Goal: Task Accomplishment & Management: Use online tool/utility

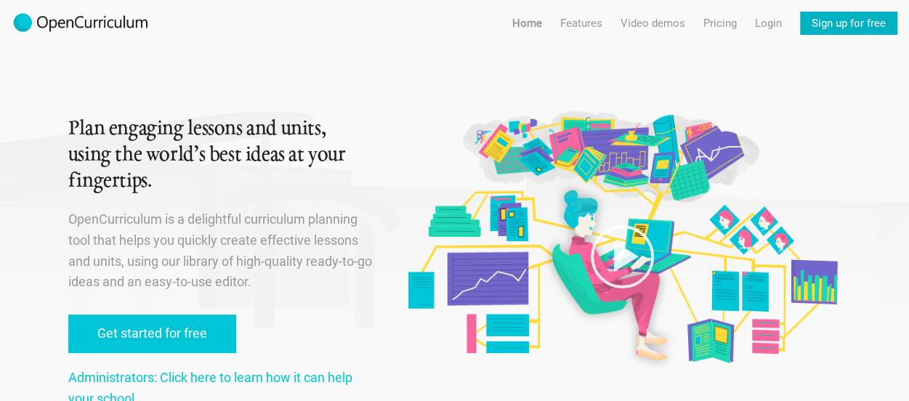
click at [846, 28] on link "Sign up for free" at bounding box center [848, 23] width 97 height 23
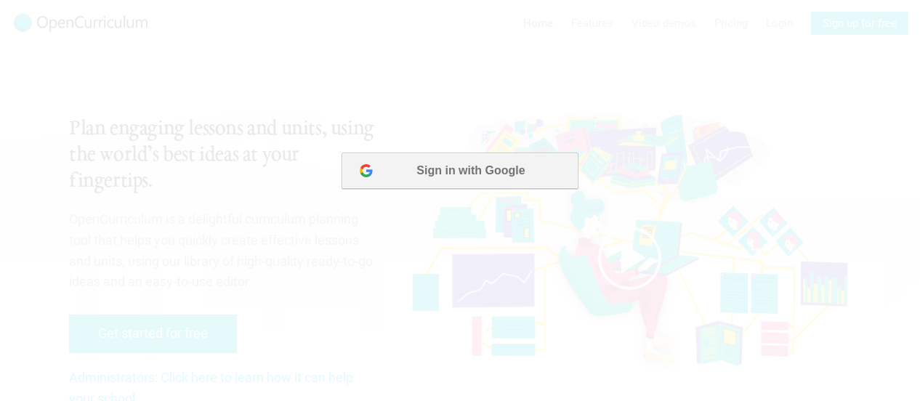
click at [493, 175] on button "Sign in with Google" at bounding box center [459, 171] width 236 height 36
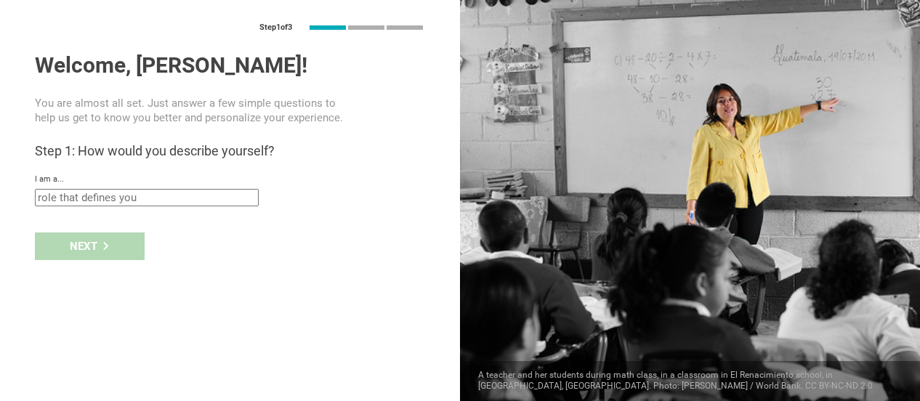
click at [162, 199] on input "text" at bounding box center [147, 197] width 224 height 17
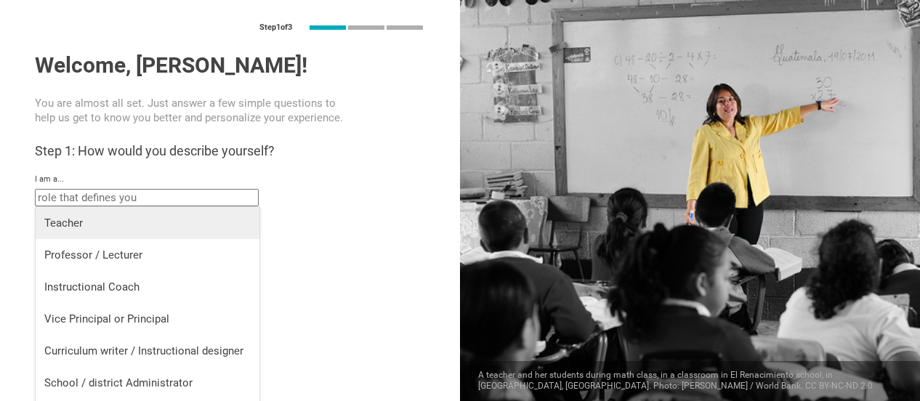
click at [158, 222] on div "Teacher" at bounding box center [147, 223] width 206 height 15
type input "Teacher"
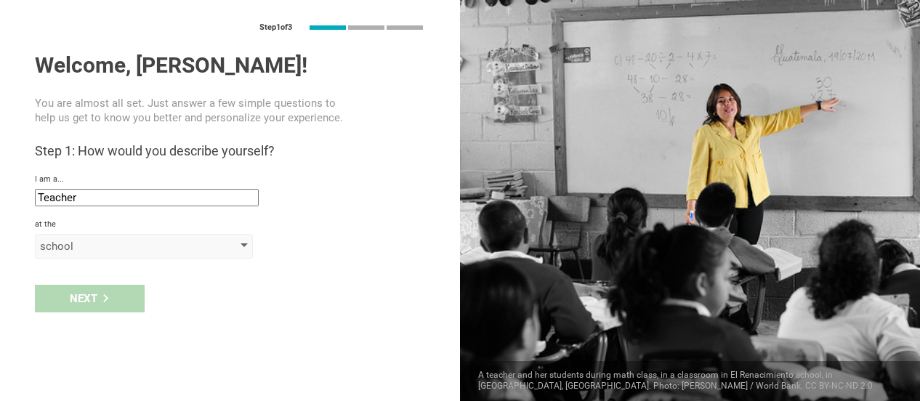
click at [97, 248] on div "school" at bounding box center [123, 246] width 166 height 15
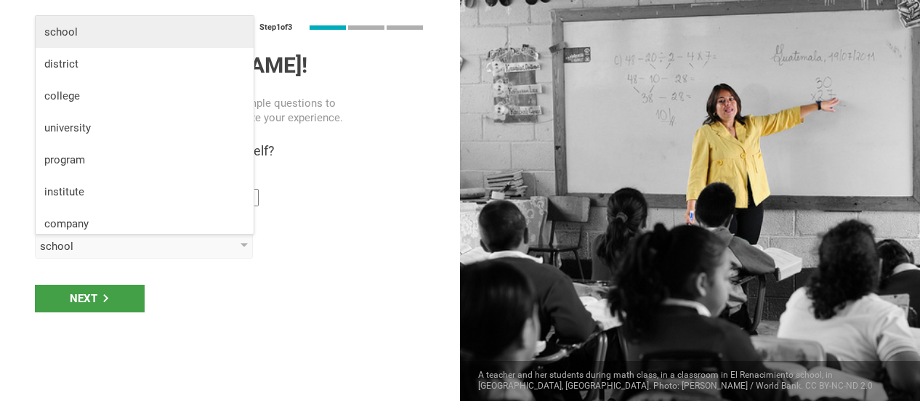
click at [103, 28] on div "school" at bounding box center [144, 32] width 201 height 15
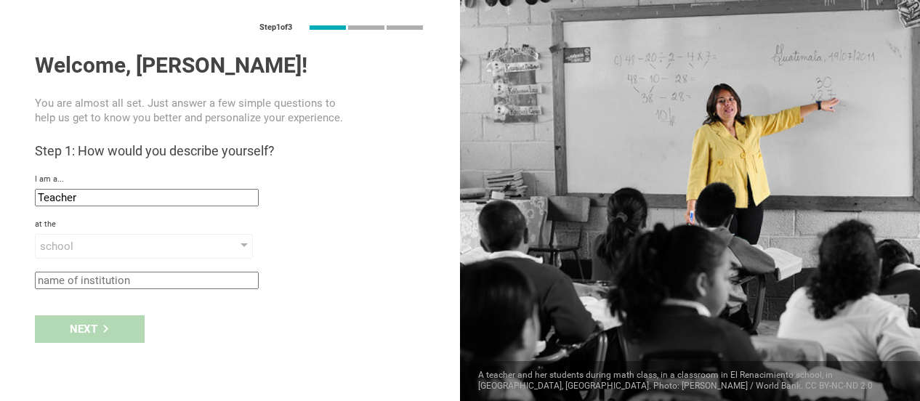
click at [96, 281] on input "text" at bounding box center [147, 280] width 224 height 17
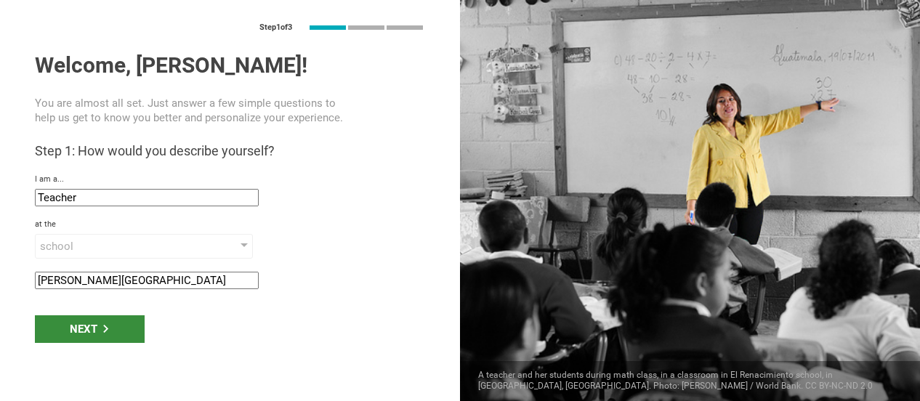
type input "E. L. Haynes Elementary School"
click at [90, 336] on div "Next" at bounding box center [90, 329] width 110 height 28
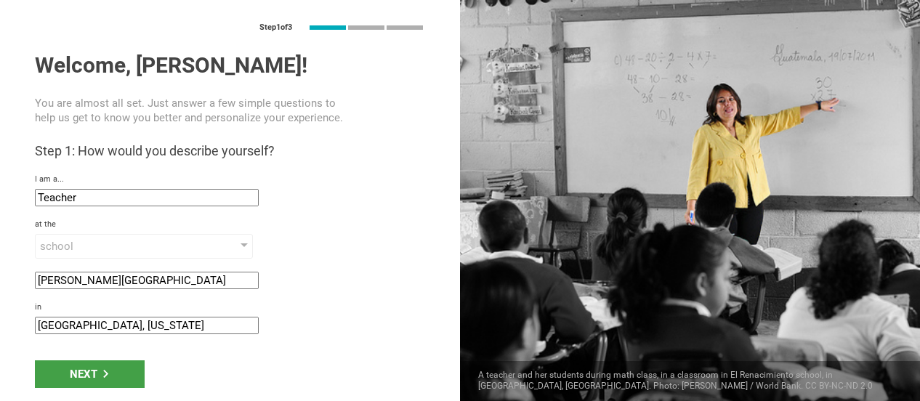
click at [97, 327] on input "Princeton, New Jersey" at bounding box center [147, 325] width 224 height 17
type input "Washington DC"
click at [102, 373] on icon at bounding box center [106, 374] width 8 height 8
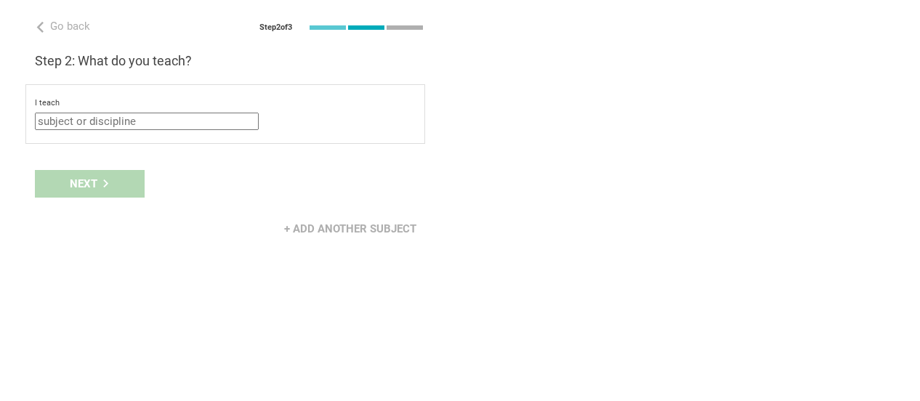
click at [135, 123] on input "text" at bounding box center [147, 121] width 224 height 17
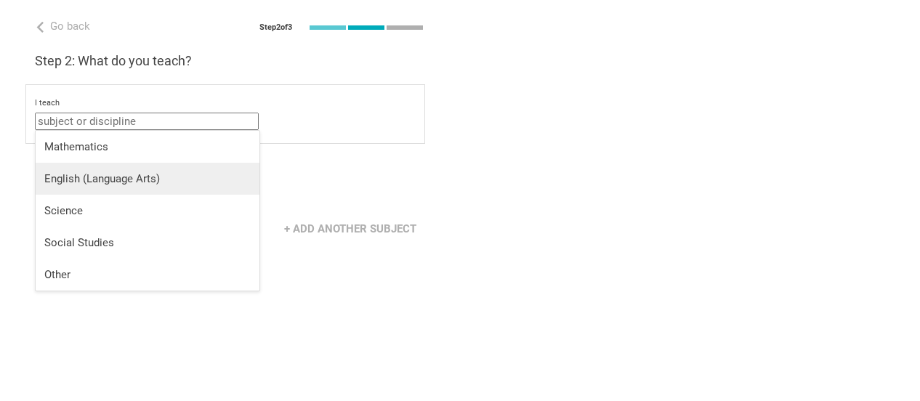
click at [125, 173] on div "English (Language Arts)" at bounding box center [147, 178] width 206 height 15
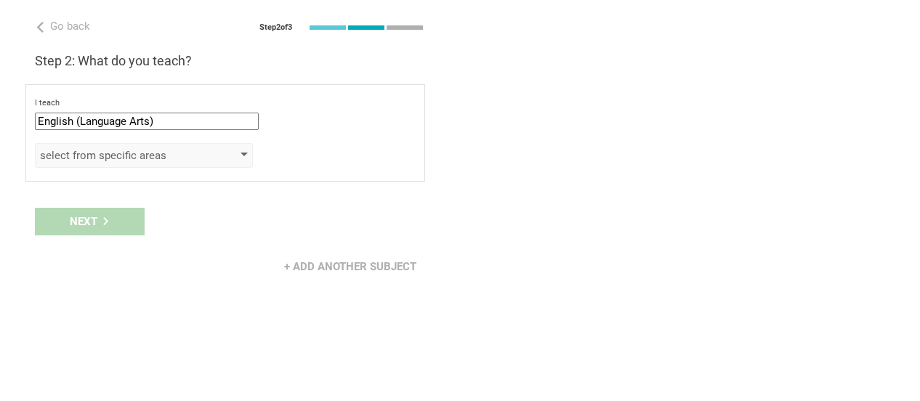
click at [116, 150] on div "select from specific areas" at bounding box center [123, 155] width 166 height 15
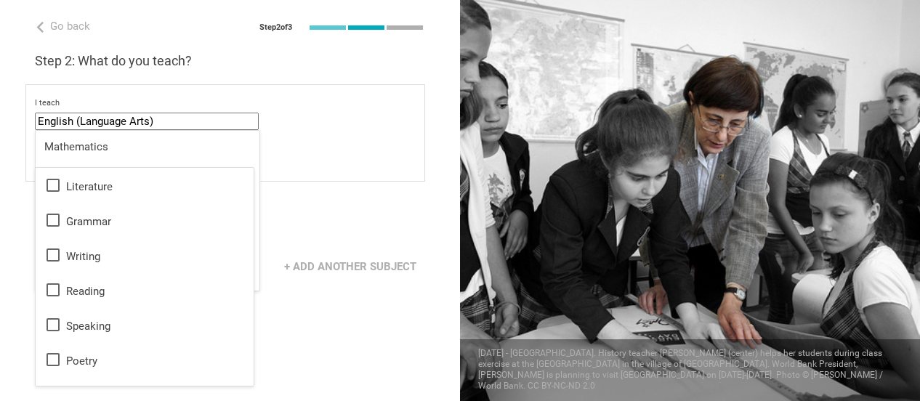
click at [113, 124] on input "English (Language Arts)" at bounding box center [147, 121] width 224 height 17
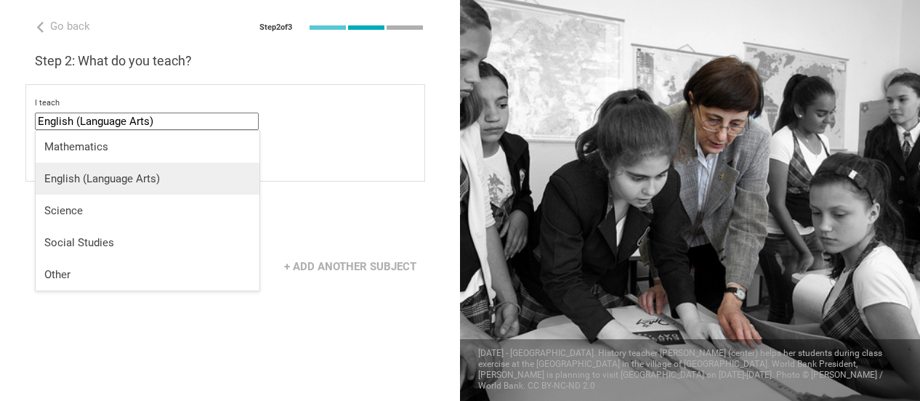
click at [102, 177] on div "English (Language Arts)" at bounding box center [147, 178] width 206 height 15
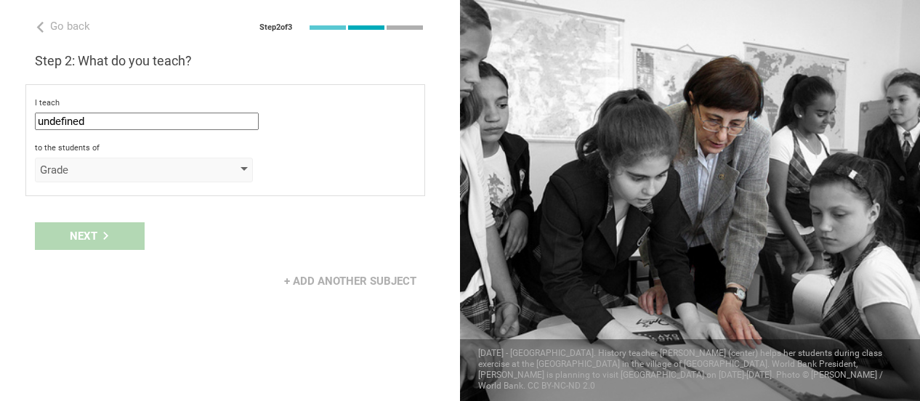
click at [100, 170] on div "Grade" at bounding box center [123, 170] width 166 height 15
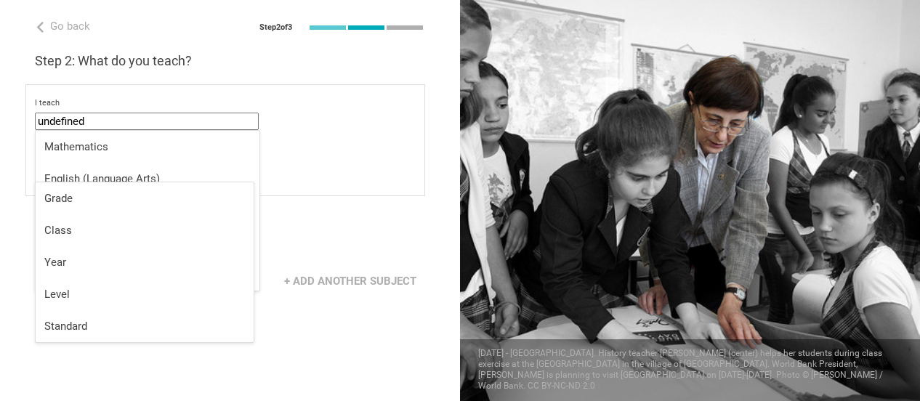
click at [103, 121] on input "undefined" at bounding box center [147, 121] width 224 height 17
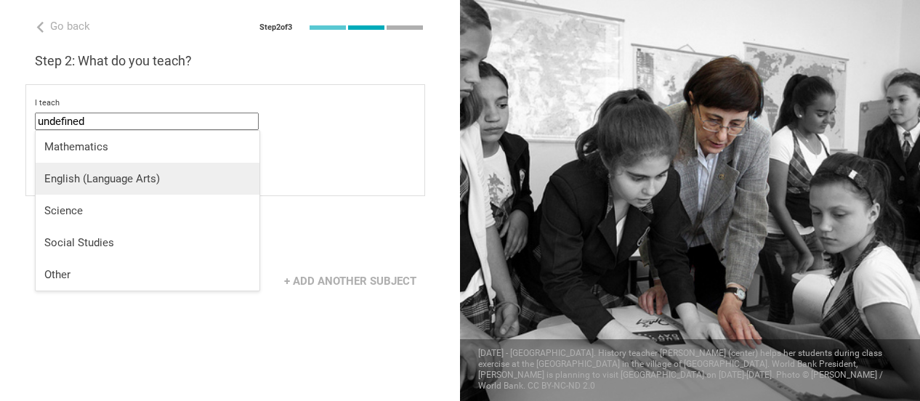
click at [95, 172] on div "English (Language Arts)" at bounding box center [147, 178] width 206 height 15
type input "English (Language Arts)"
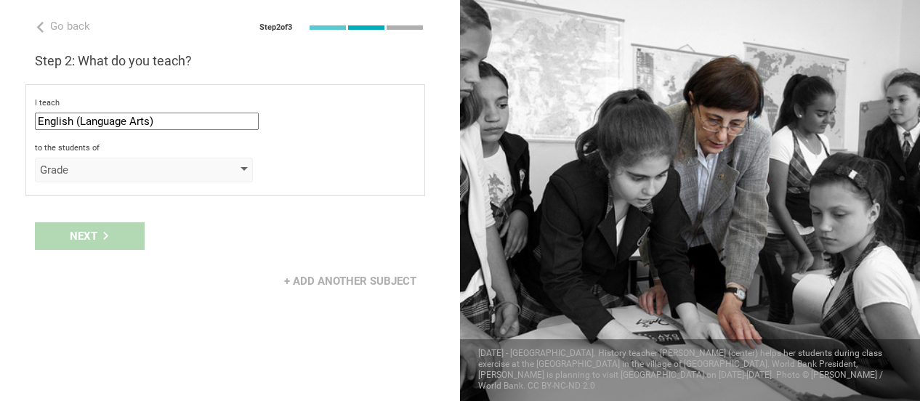
click at [100, 177] on div "Grade" at bounding box center [144, 170] width 218 height 25
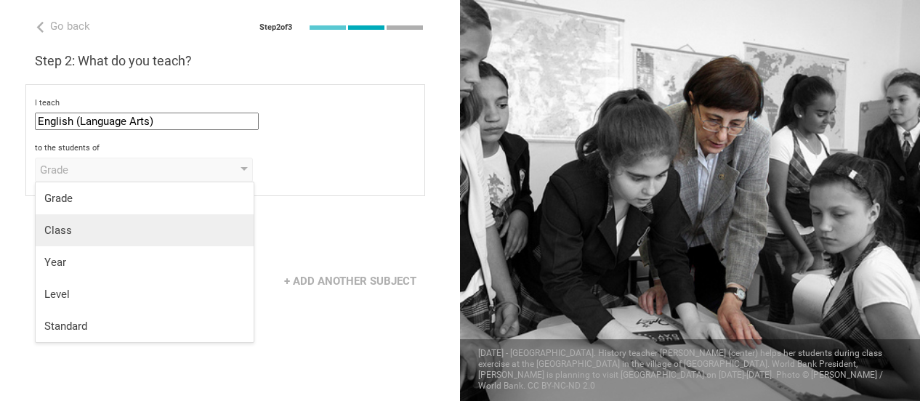
click at [81, 233] on div "Class" at bounding box center [144, 230] width 201 height 15
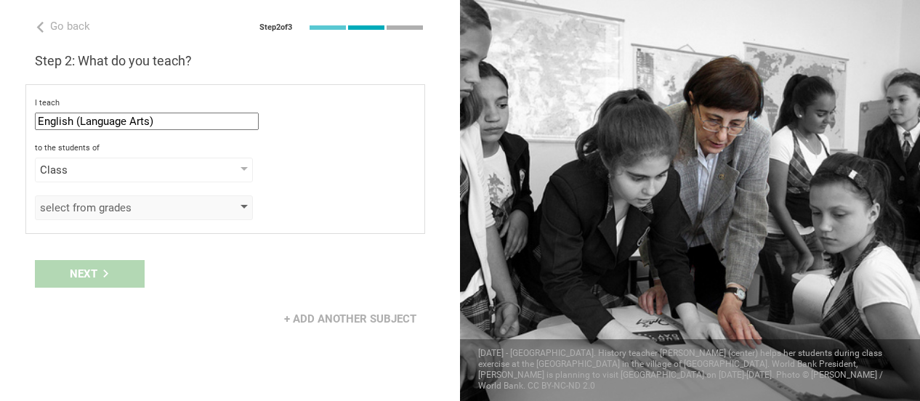
click at [82, 209] on div "select from grades" at bounding box center [123, 208] width 166 height 15
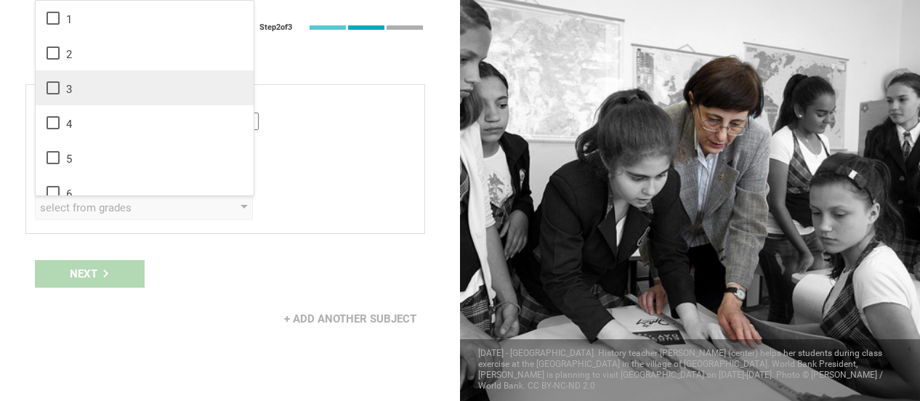
click at [54, 97] on li "3" at bounding box center [145, 87] width 218 height 35
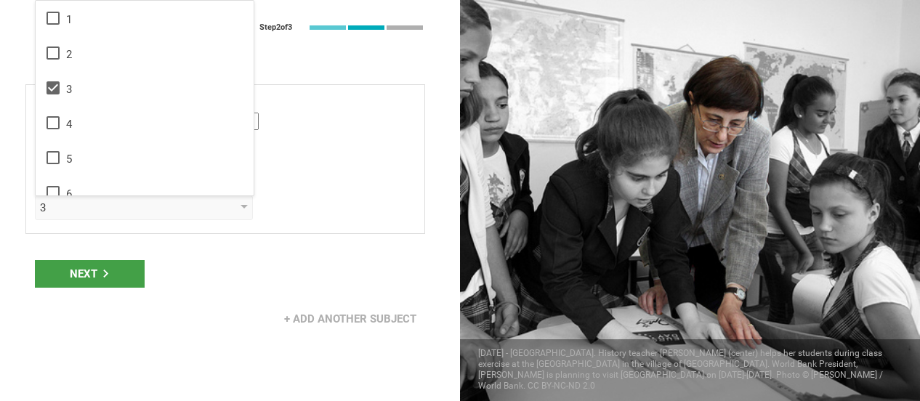
click at [214, 280] on div "Next" at bounding box center [230, 273] width 460 height 45
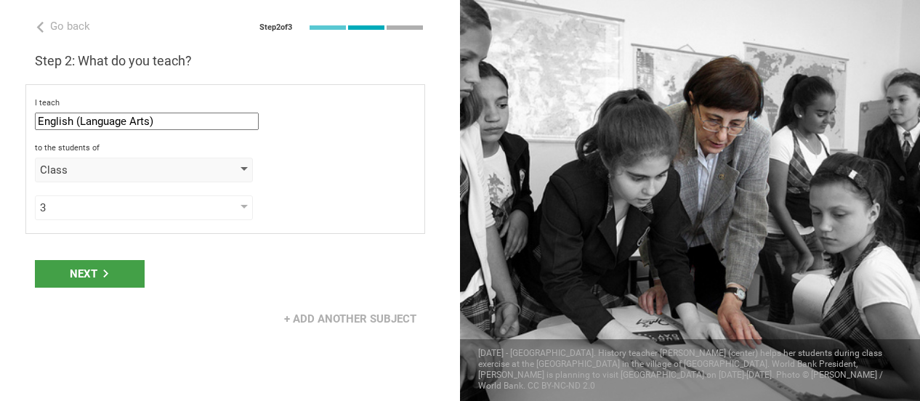
click at [153, 174] on div "Class" at bounding box center [123, 170] width 166 height 15
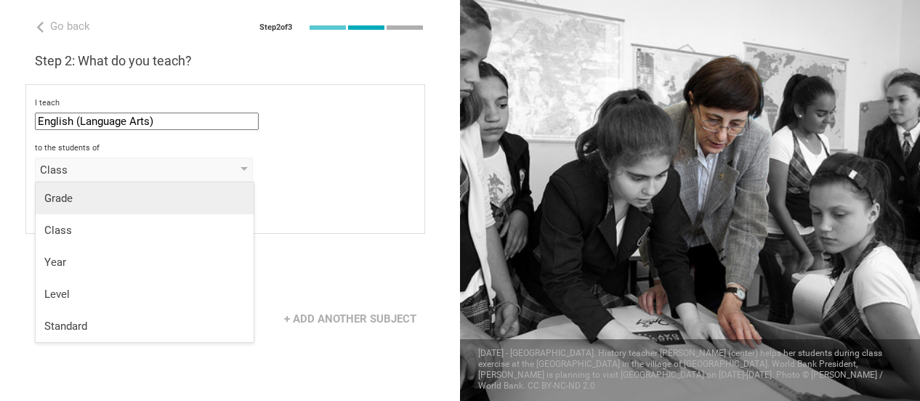
click at [141, 203] on div "Grade" at bounding box center [144, 198] width 201 height 15
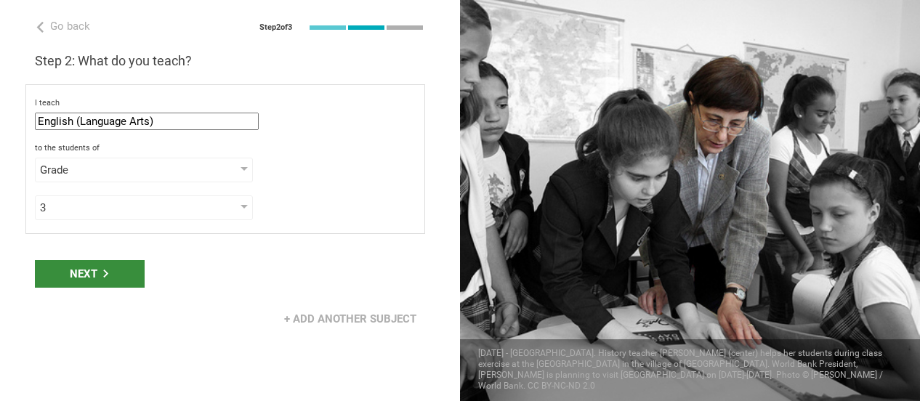
click at [93, 273] on div "Next" at bounding box center [90, 274] width 110 height 28
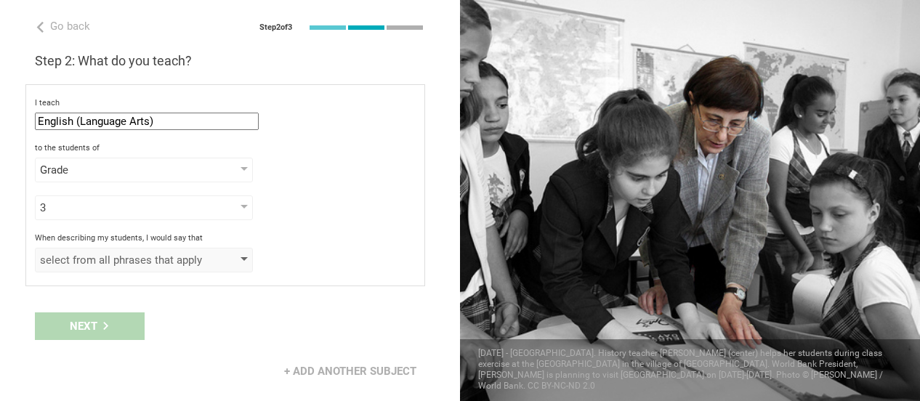
click at [93, 256] on div "select from all phrases that apply" at bounding box center [123, 260] width 166 height 15
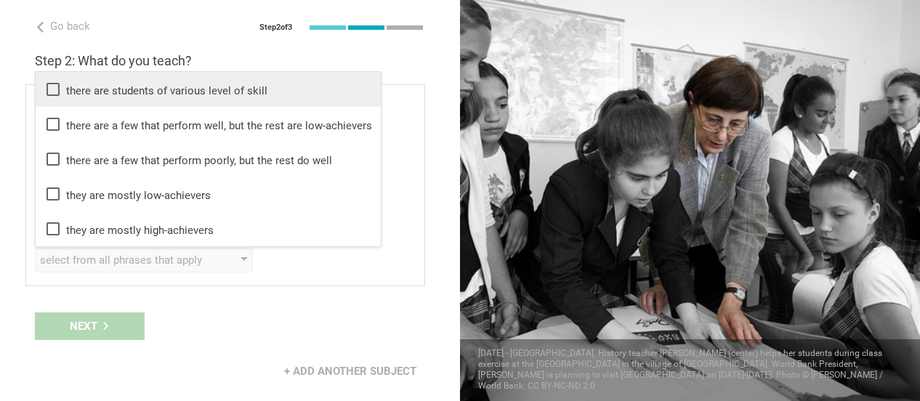
click at [49, 94] on icon at bounding box center [52, 89] width 17 height 17
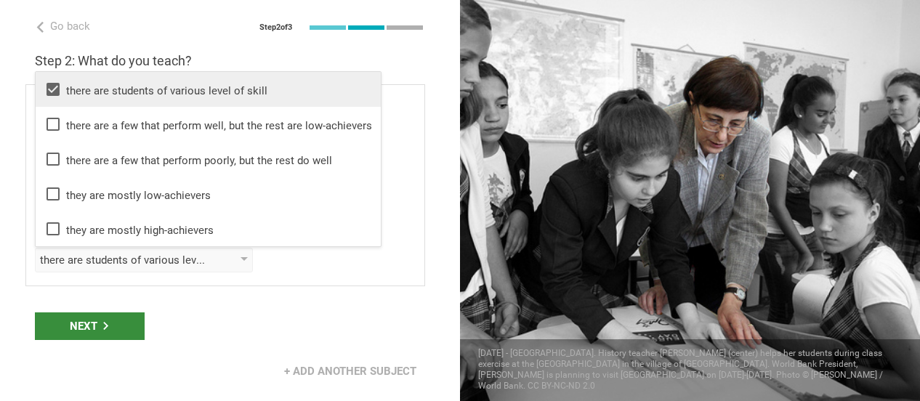
click at [66, 328] on div "Next" at bounding box center [90, 326] width 110 height 28
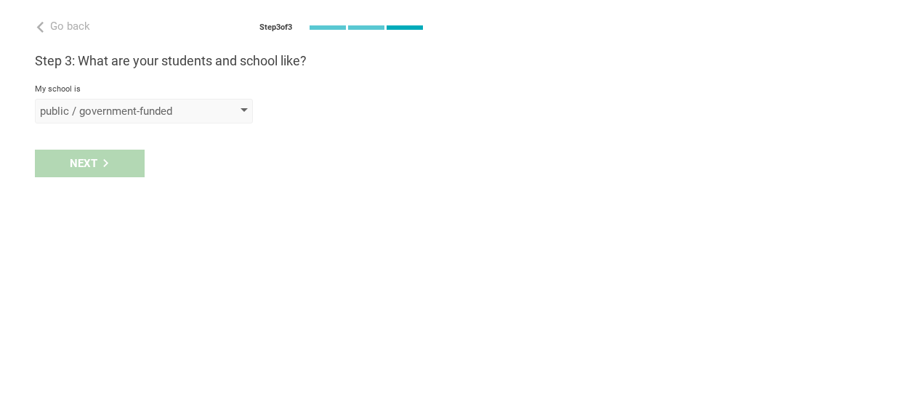
click at [122, 116] on div "public / government-funded" at bounding box center [123, 111] width 166 height 15
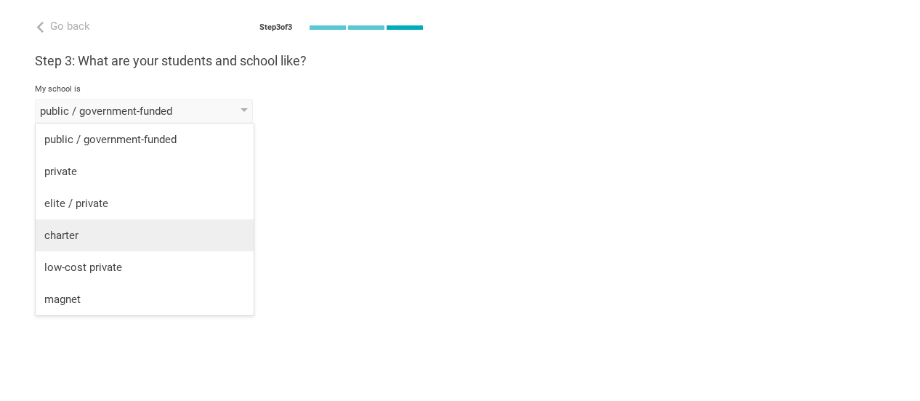
click at [93, 233] on div "charter" at bounding box center [144, 235] width 201 height 15
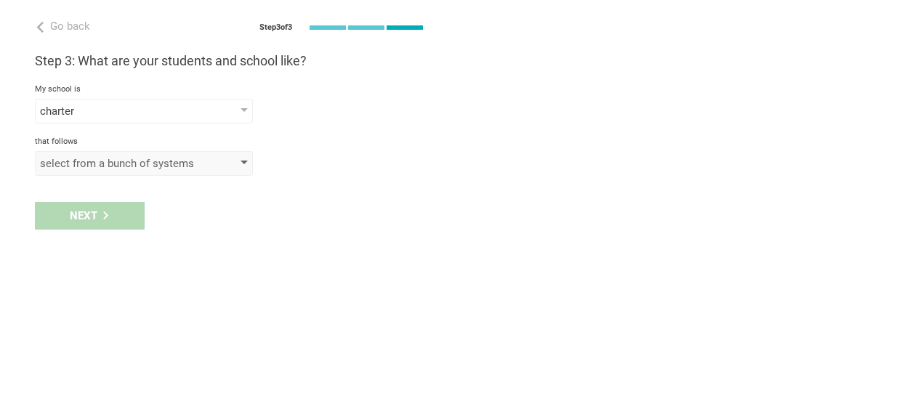
click at [91, 171] on div "select from a bunch of systems" at bounding box center [144, 163] width 218 height 25
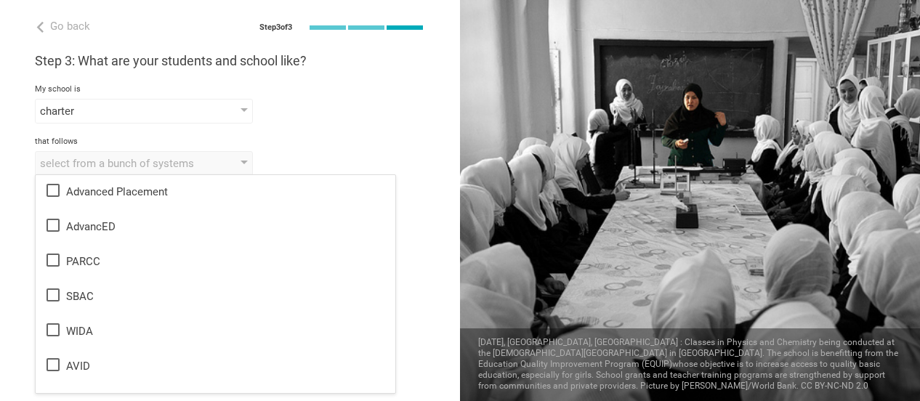
scroll to position [745, 0]
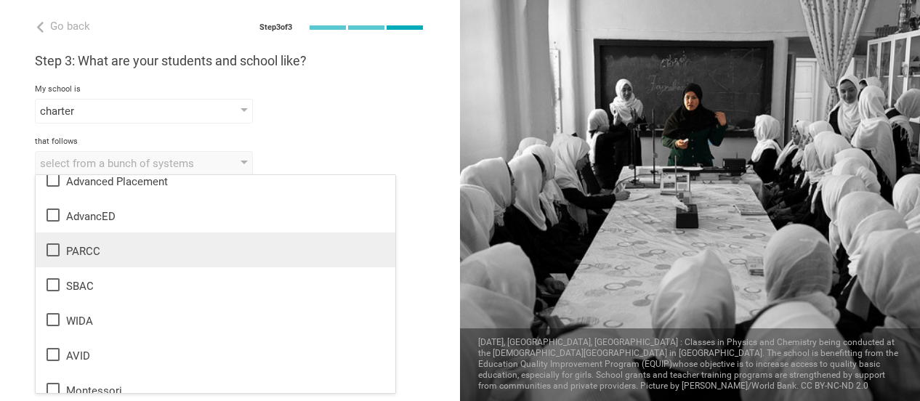
click at [58, 252] on icon at bounding box center [52, 249] width 13 height 13
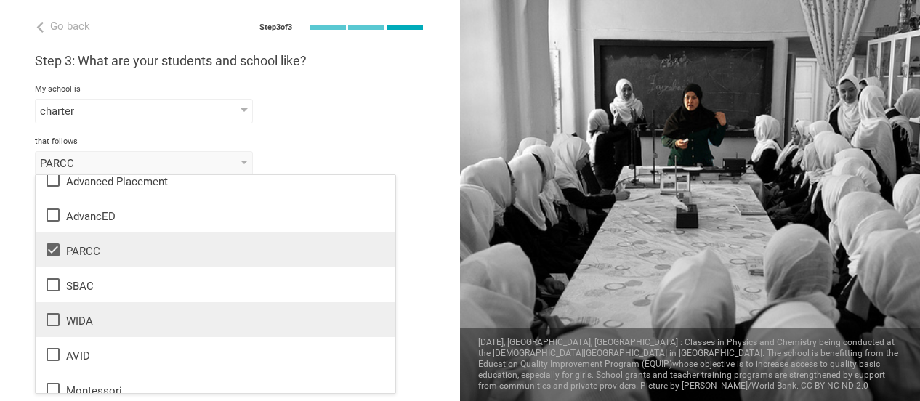
click at [52, 325] on icon at bounding box center [52, 319] width 13 height 13
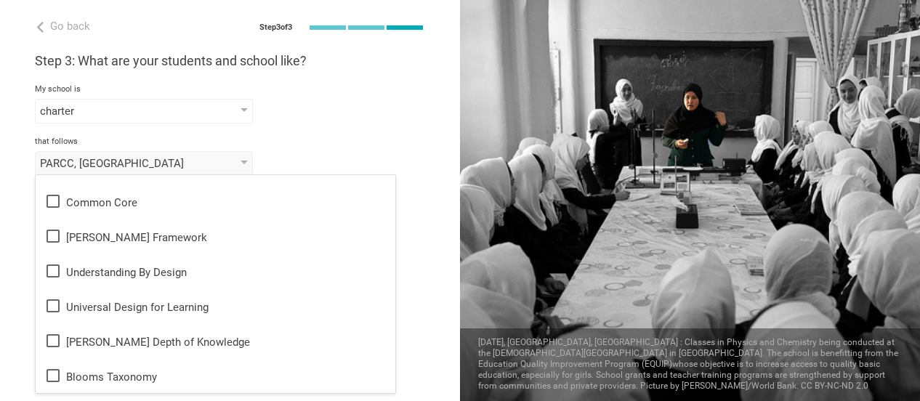
scroll to position [25, 0]
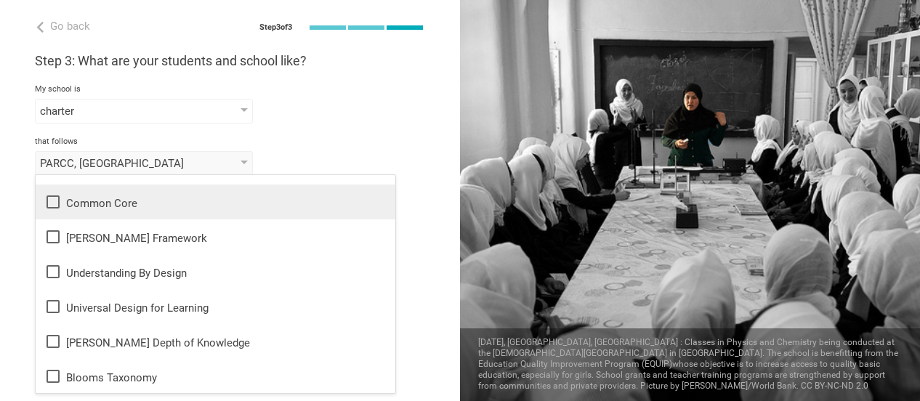
click at [54, 205] on icon at bounding box center [52, 201] width 17 height 17
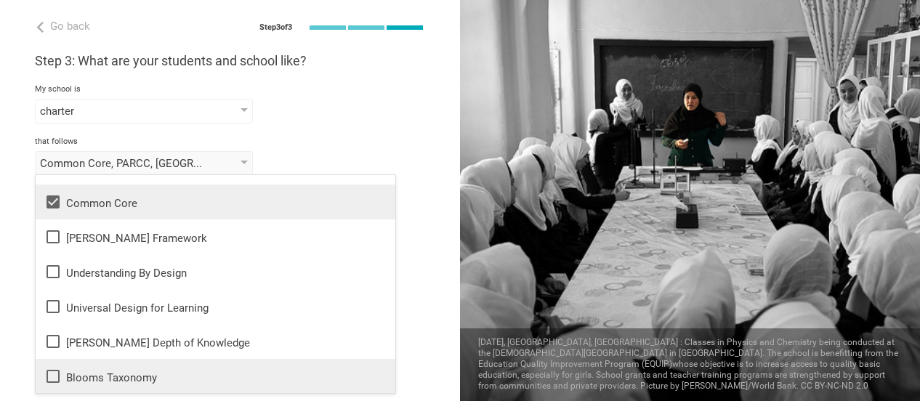
click at [52, 381] on icon at bounding box center [52, 376] width 13 height 13
click at [24, 322] on div "Go back Step 3 of 3 Welcome, Erica! You are almost all set. Just answer a few s…" at bounding box center [230, 200] width 460 height 401
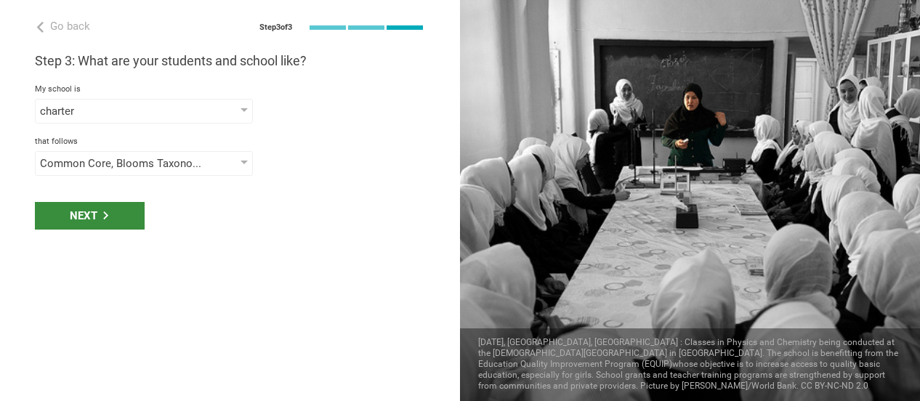
click at [59, 222] on div "Next" at bounding box center [90, 216] width 110 height 28
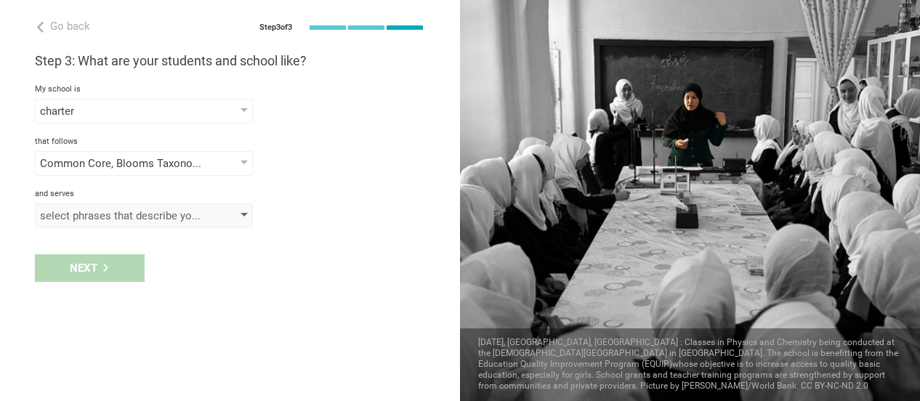
click at [60, 220] on div "select phrases that describe your student population" at bounding box center [123, 215] width 166 height 15
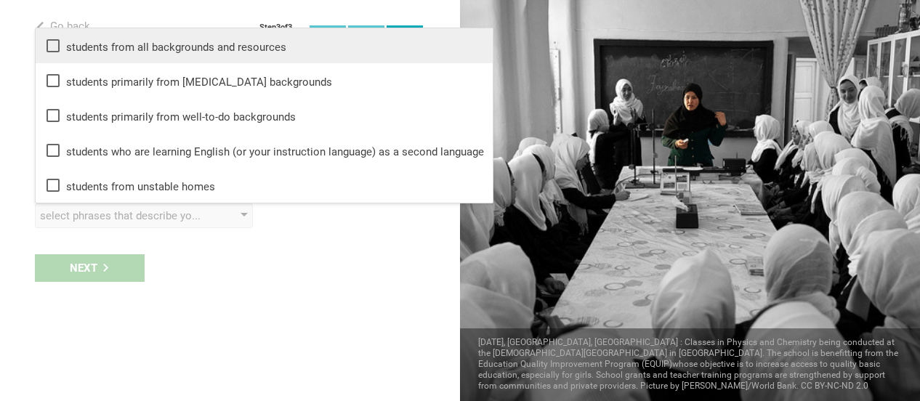
click at [51, 49] on icon at bounding box center [52, 45] width 17 height 17
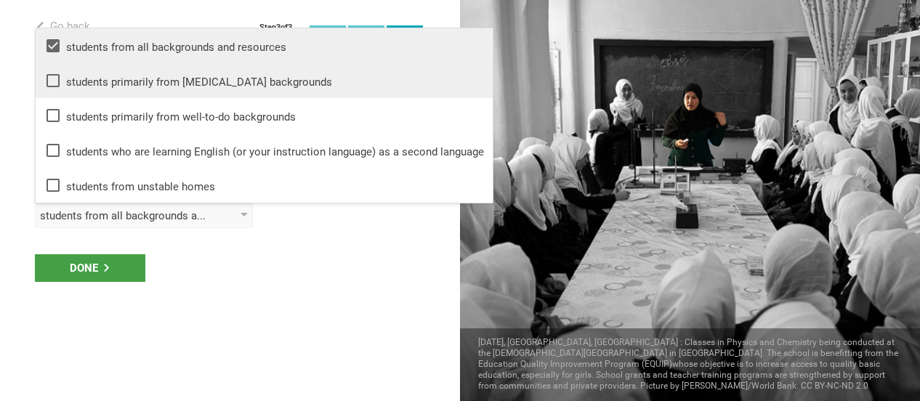
click at [57, 83] on icon at bounding box center [52, 80] width 17 height 17
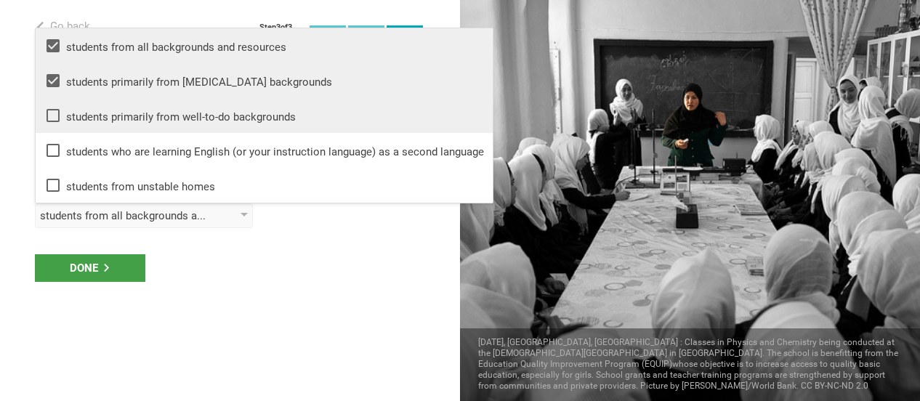
click at [56, 116] on icon at bounding box center [52, 115] width 17 height 17
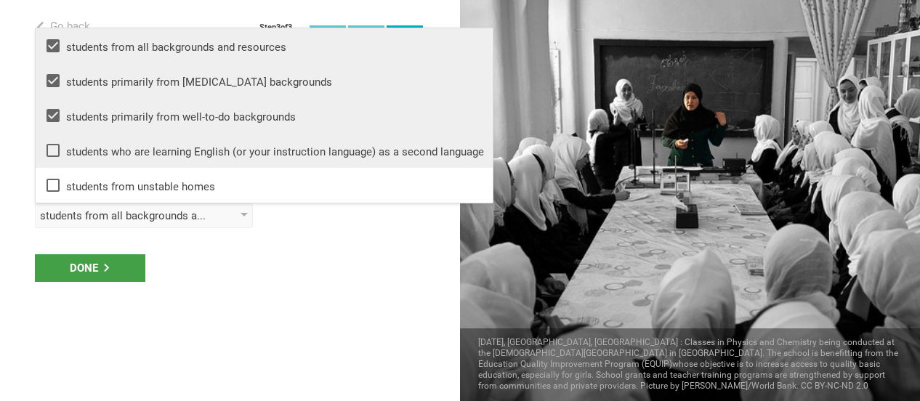
click at [54, 166] on li "students who are learning English (or your instruction language) as a second la…" at bounding box center [264, 150] width 457 height 35
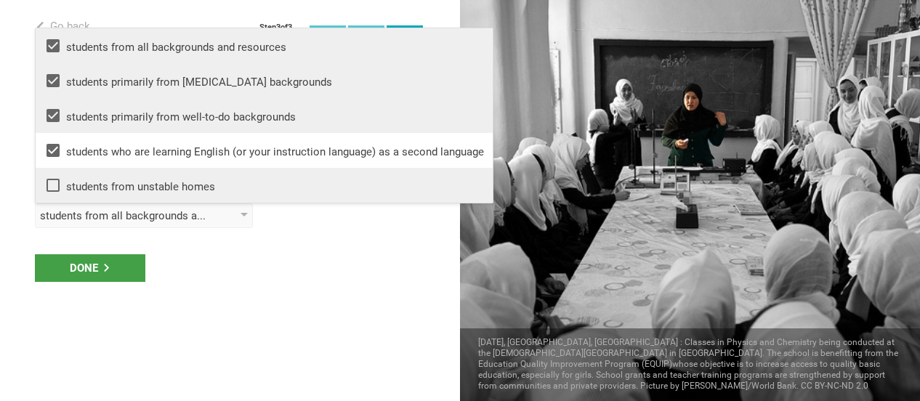
click at [58, 188] on icon at bounding box center [52, 185] width 13 height 13
click at [72, 276] on div "Done" at bounding box center [90, 268] width 110 height 28
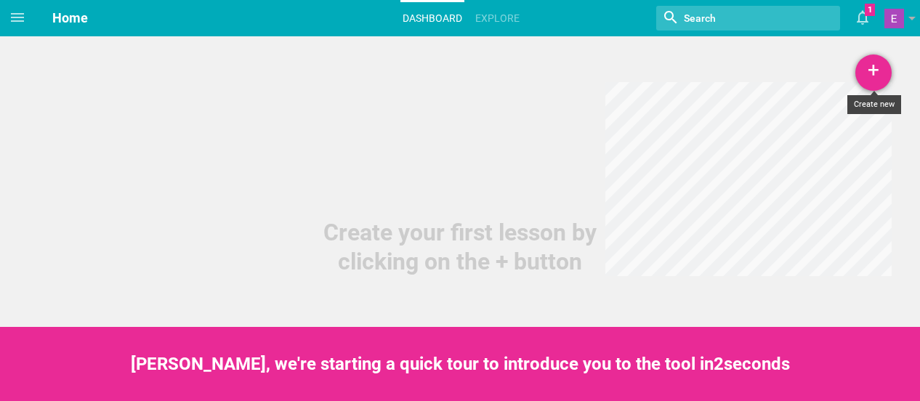
click at [880, 86] on div "+" at bounding box center [873, 72] width 36 height 36
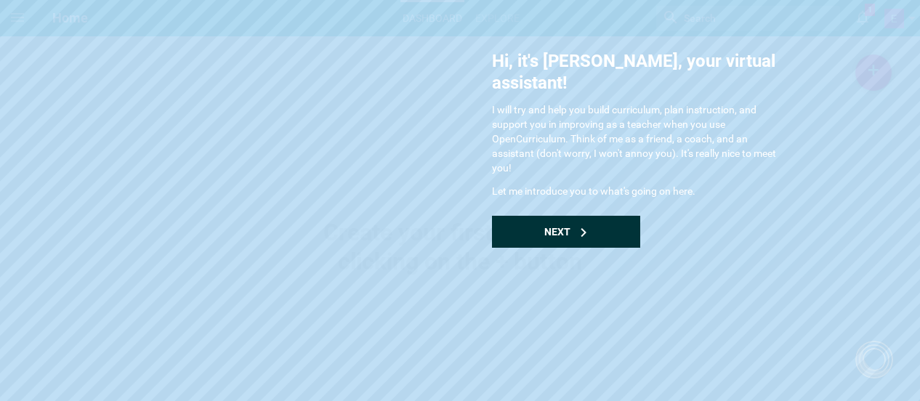
click at [539, 218] on div "Next" at bounding box center [566, 232] width 148 height 32
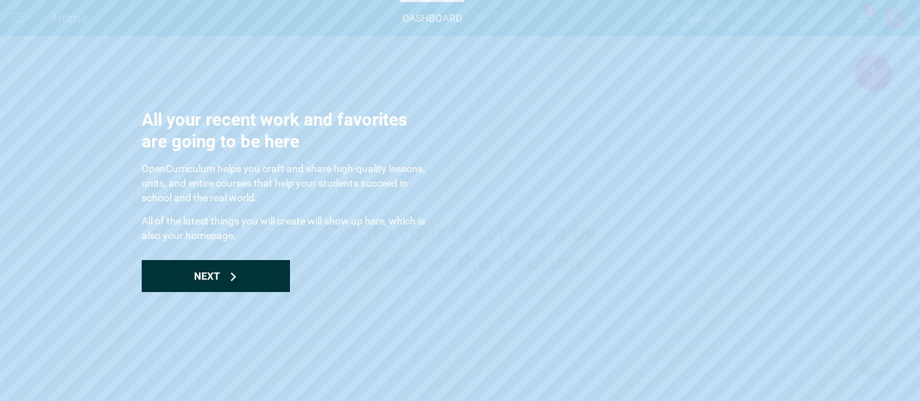
click at [203, 281] on span "Next" at bounding box center [207, 276] width 26 height 12
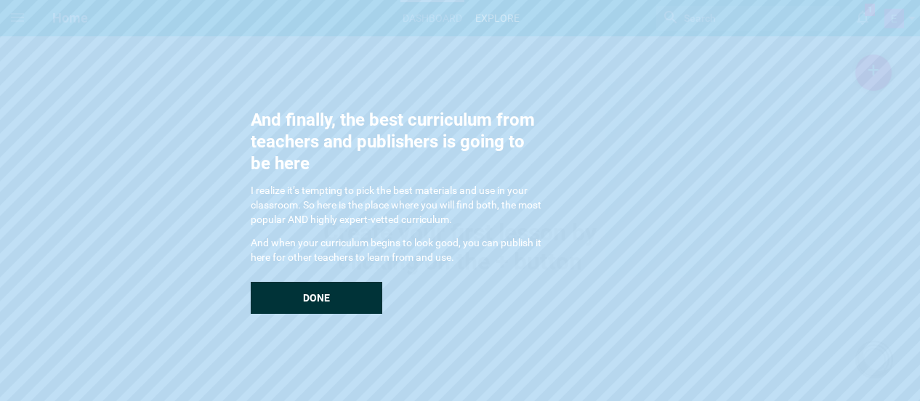
click at [297, 307] on div "Done" at bounding box center [316, 298] width 131 height 32
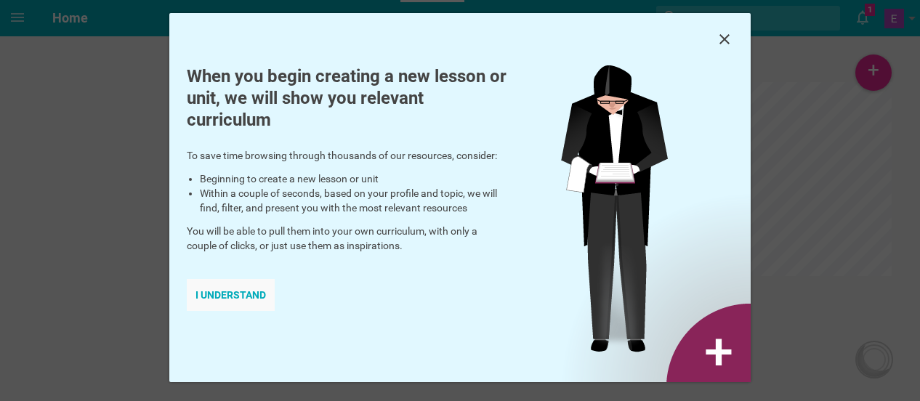
click at [248, 295] on div "I understand" at bounding box center [231, 295] width 88 height 32
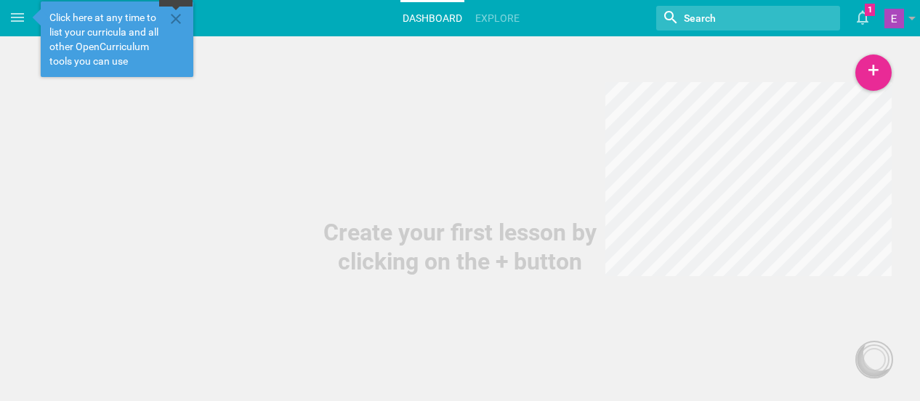
click at [179, 27] on icon at bounding box center [175, 18] width 17 height 17
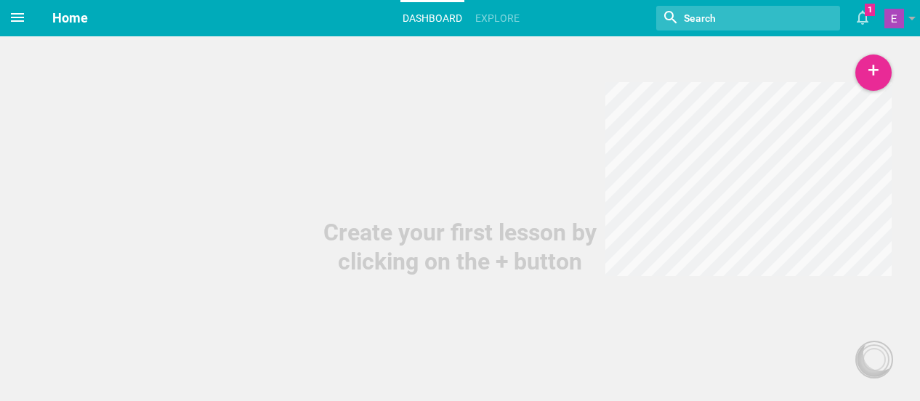
click at [20, 15] on icon at bounding box center [17, 17] width 17 height 17
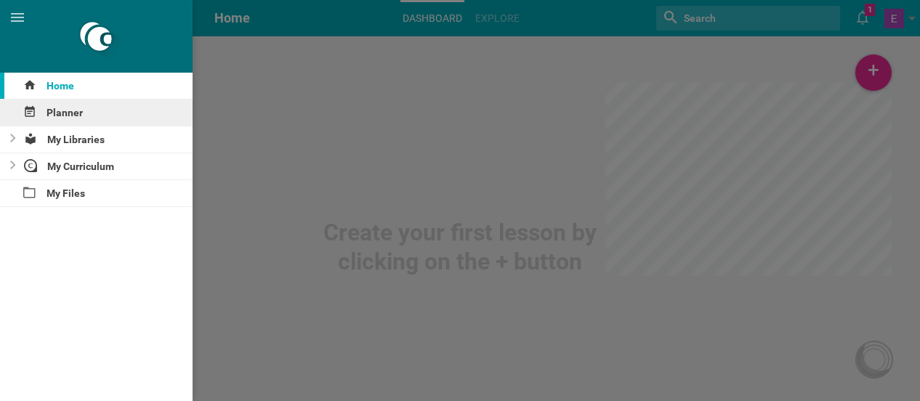
click at [61, 119] on div "Planner" at bounding box center [96, 113] width 193 height 26
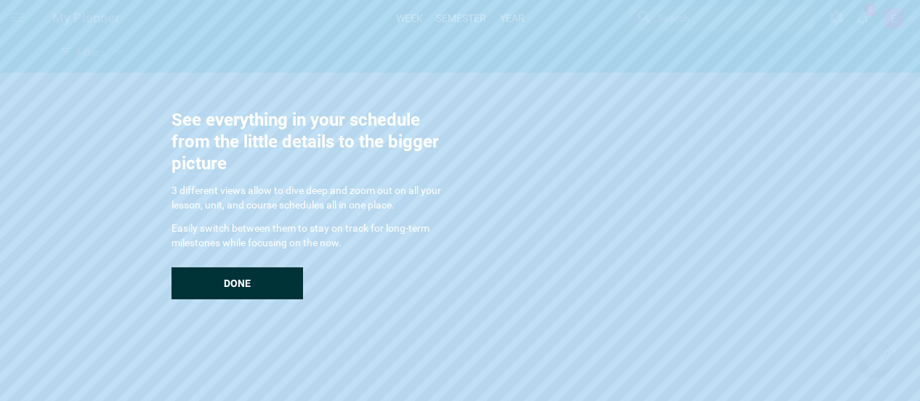
click at [193, 288] on div "Done" at bounding box center [236, 283] width 131 height 32
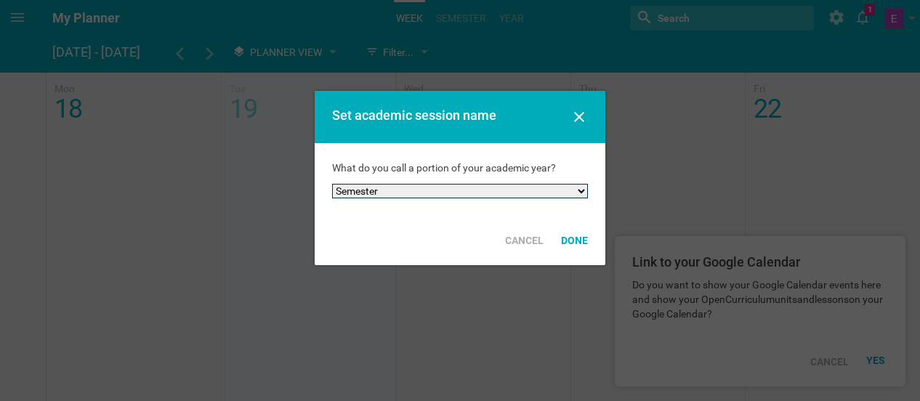
click at [379, 192] on select "Semester Term Quarter Session Period Trimester Other" at bounding box center [460, 191] width 256 height 15
select select "term"
click at [332, 184] on select "Semester Term Quarter Session Period Trimester Other" at bounding box center [460, 191] width 256 height 15
click at [572, 243] on div "Done" at bounding box center [574, 240] width 44 height 32
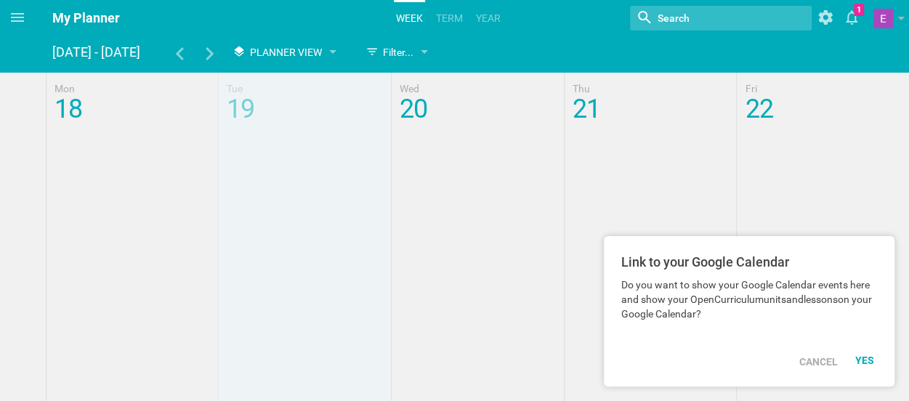
click at [861, 361] on div "YES" at bounding box center [866, 361] width 22 height 12
click at [821, 361] on div "Cancel" at bounding box center [818, 362] width 56 height 32
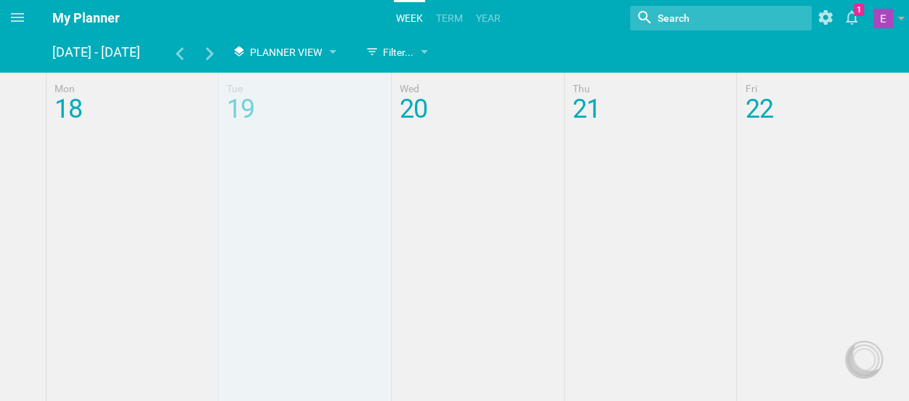
click at [448, 23] on link "term" at bounding box center [449, 18] width 31 height 32
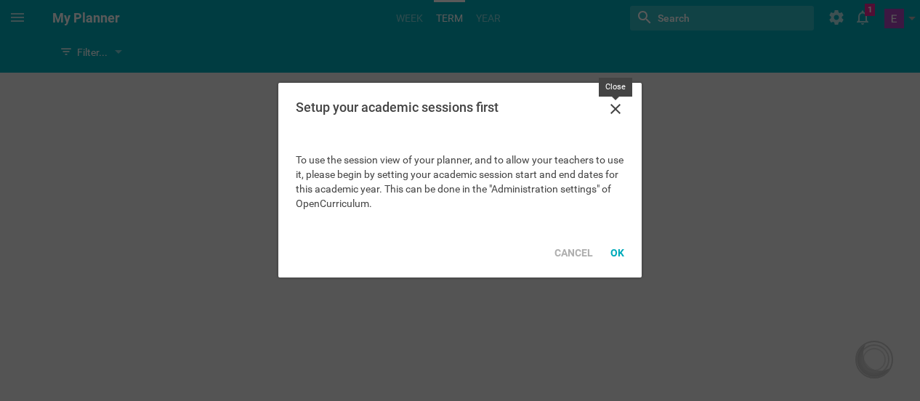
click at [615, 111] on icon at bounding box center [615, 108] width 17 height 17
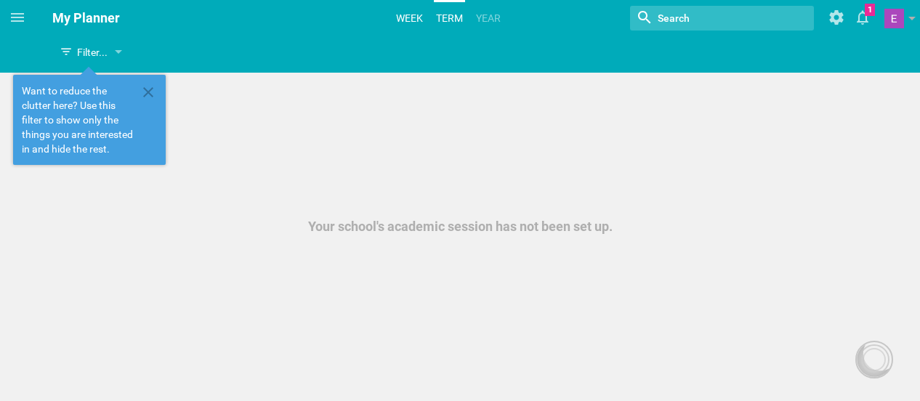
click at [408, 17] on link "Week" at bounding box center [409, 18] width 31 height 32
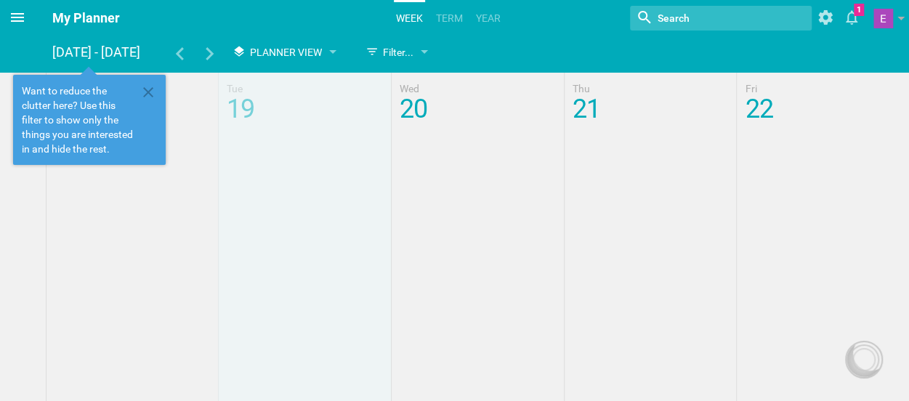
click at [19, 20] on icon at bounding box center [17, 17] width 17 height 17
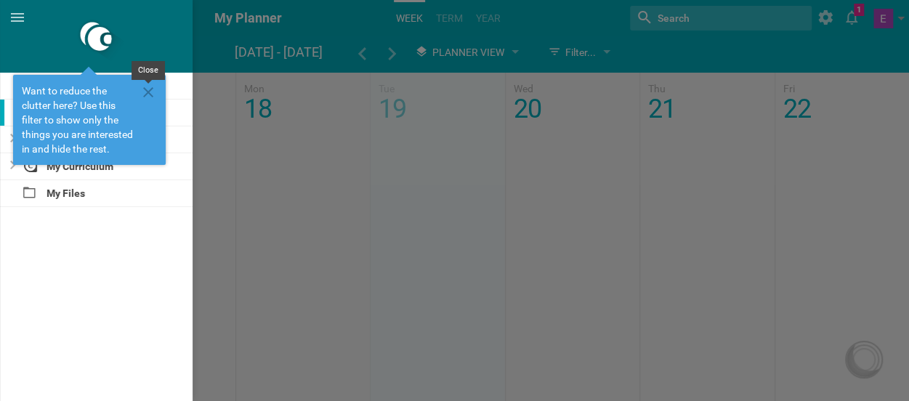
click at [146, 98] on icon at bounding box center [147, 92] width 17 height 17
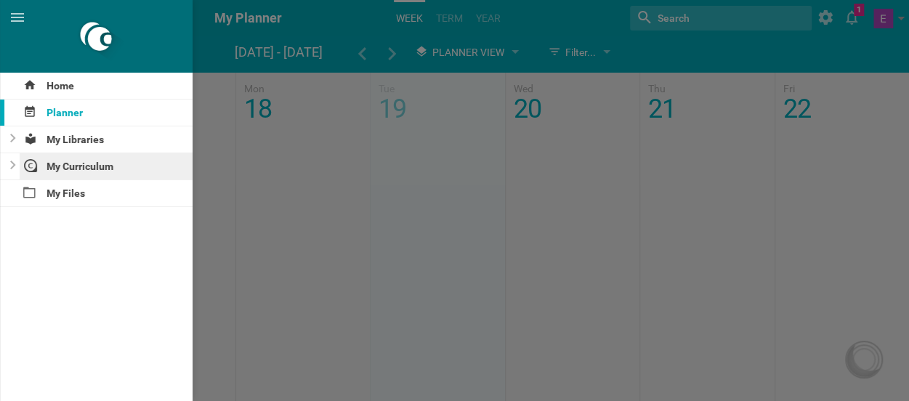
click at [99, 172] on div "My Curriculum" at bounding box center [107, 166] width 174 height 26
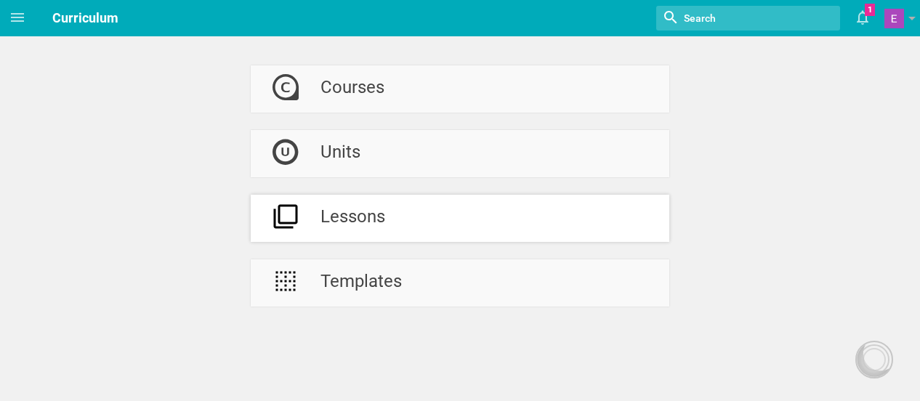
click at [320, 224] on div at bounding box center [286, 218] width 70 height 47
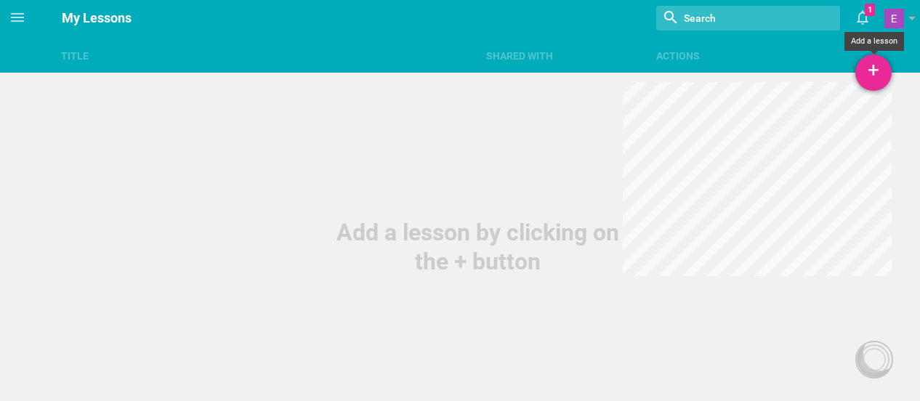
click at [872, 77] on div "+" at bounding box center [873, 72] width 36 height 36
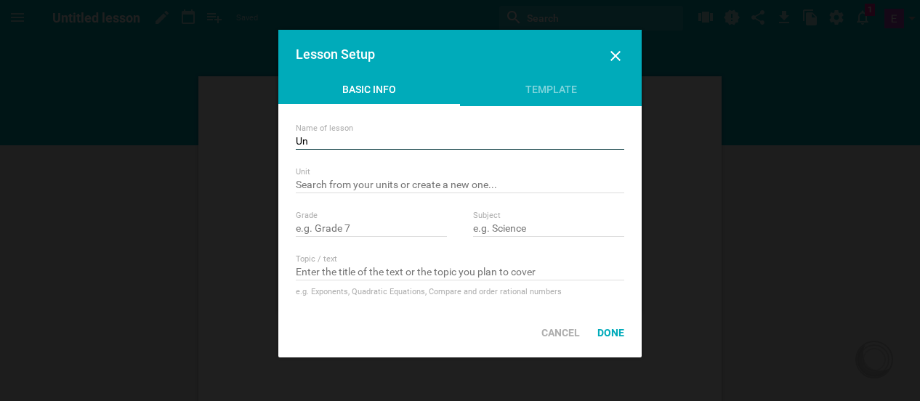
type input "U"
type input "All About Me"
click at [341, 224] on input "text" at bounding box center [371, 229] width 151 height 15
type input "3"
click at [514, 226] on input "text" at bounding box center [548, 229] width 151 height 15
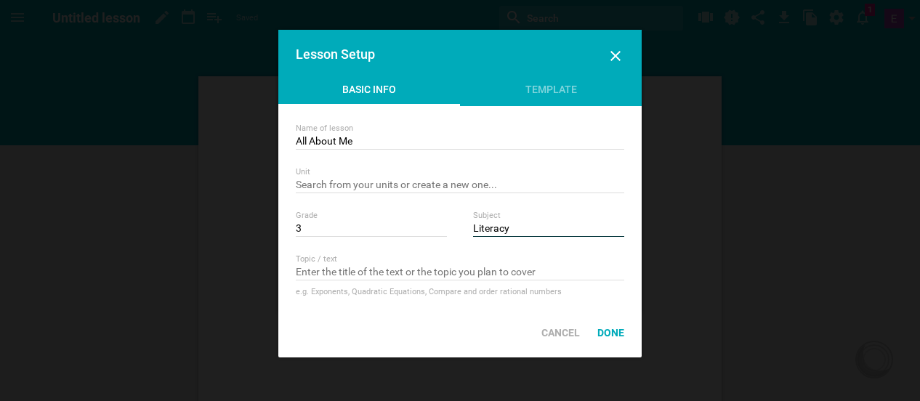
type input "Literacy"
click at [491, 275] on input "text" at bounding box center [460, 273] width 328 height 15
click at [551, 81] on div "Lesson Setup" at bounding box center [459, 56] width 363 height 52
click at [551, 92] on div "Template" at bounding box center [551, 93] width 182 height 22
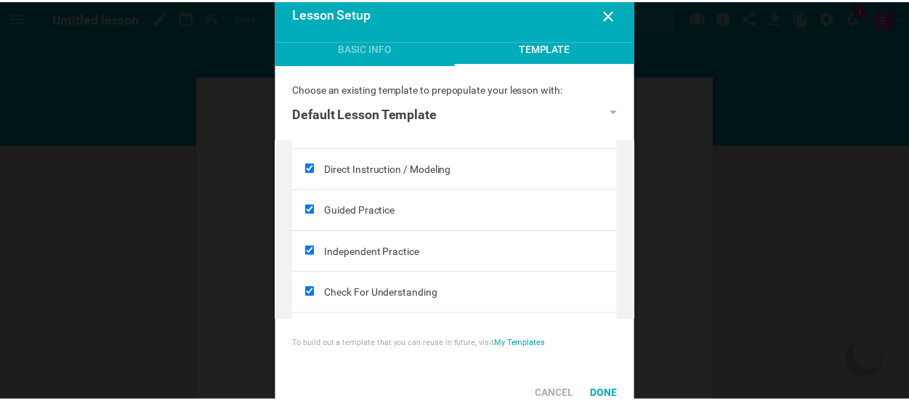
scroll to position [266, 0]
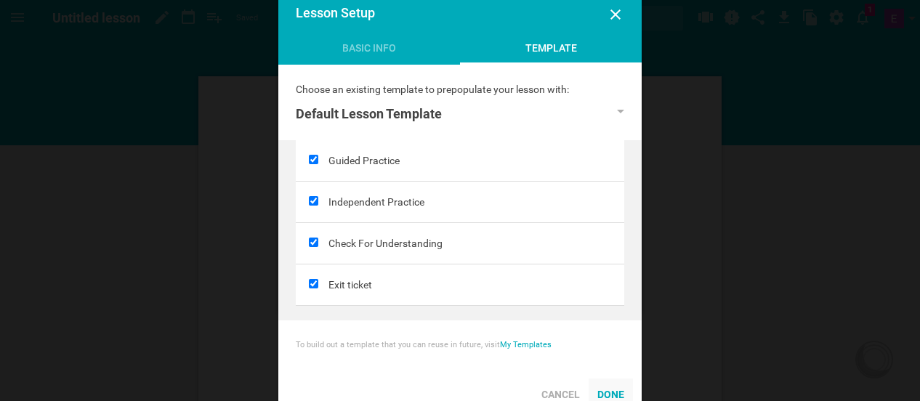
click at [619, 391] on div "Done" at bounding box center [610, 394] width 44 height 32
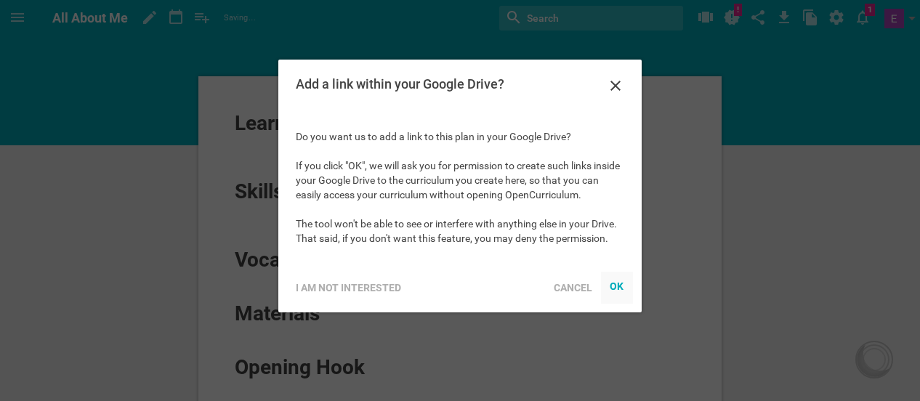
click at [612, 288] on div "OK" at bounding box center [617, 286] width 15 height 12
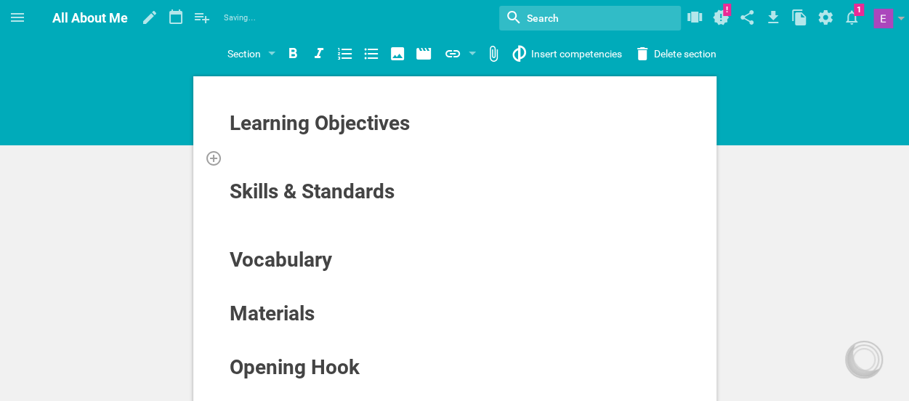
click at [336, 156] on div at bounding box center [455, 157] width 453 height 15
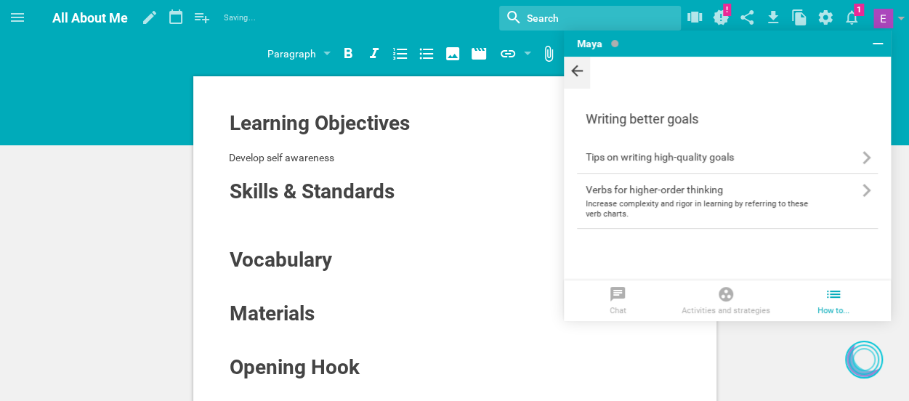
click at [580, 70] on icon at bounding box center [577, 71] width 12 height 12
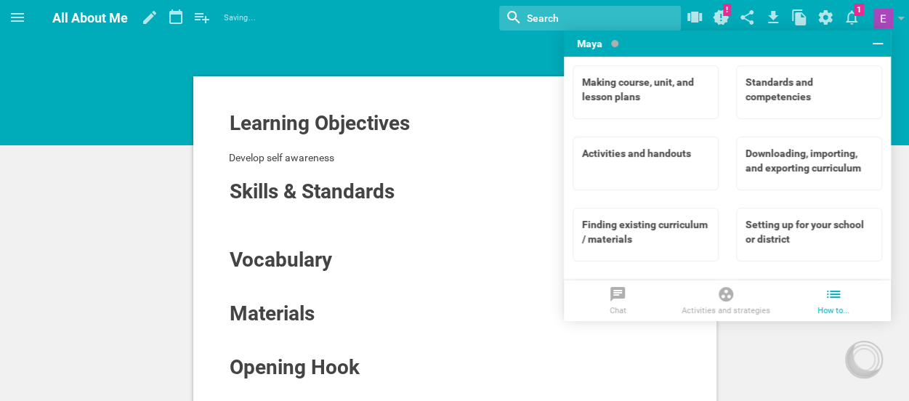
click at [889, 41] on button at bounding box center [878, 44] width 26 height 26
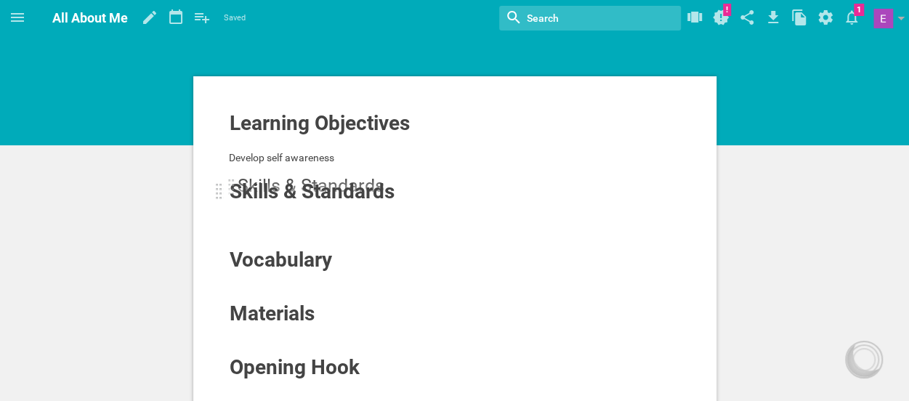
click at [218, 194] on div at bounding box center [219, 191] width 7 height 17
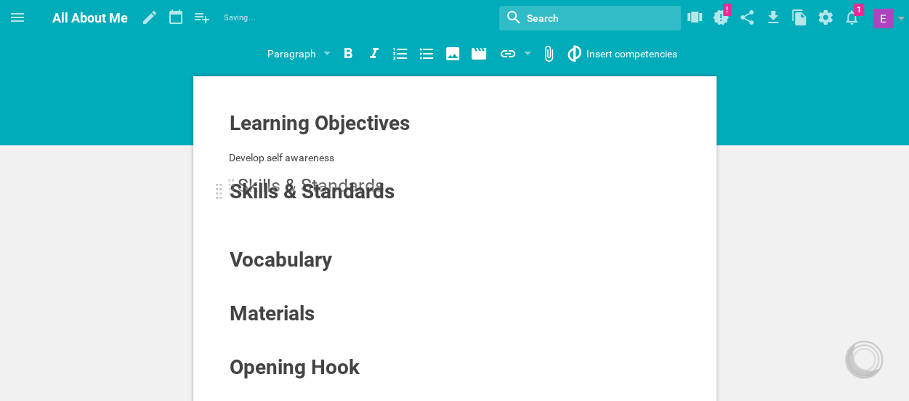
click at [218, 194] on div at bounding box center [219, 191] width 7 height 17
click at [219, 196] on div at bounding box center [219, 191] width 7 height 17
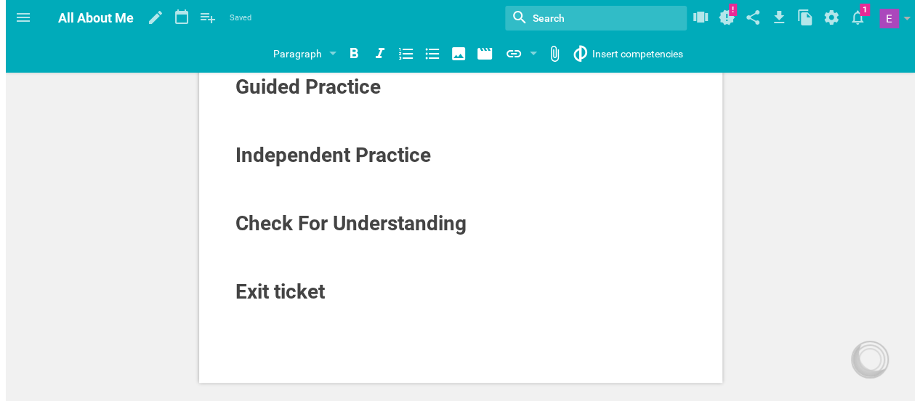
scroll to position [421, 0]
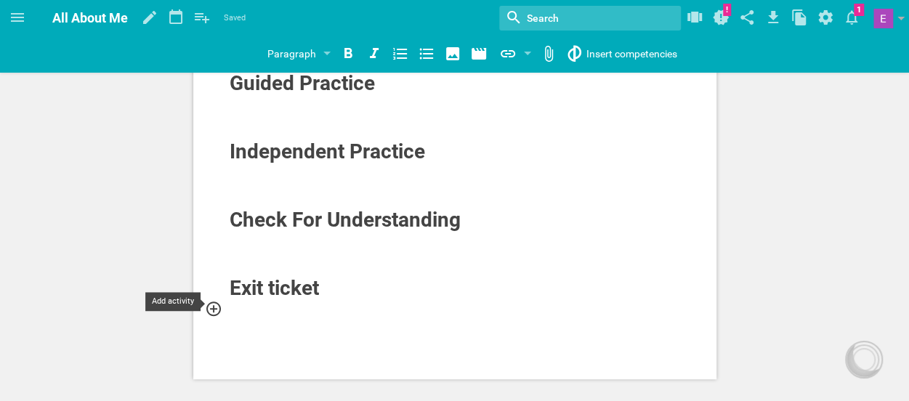
click at [211, 300] on icon at bounding box center [213, 308] width 17 height 17
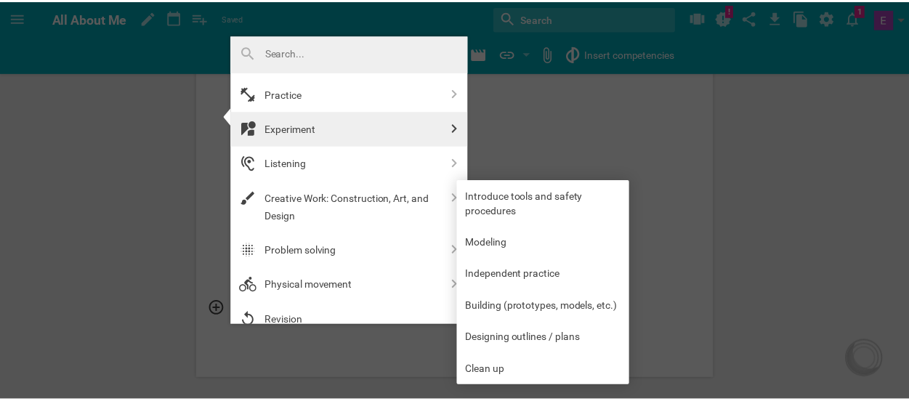
scroll to position [0, 0]
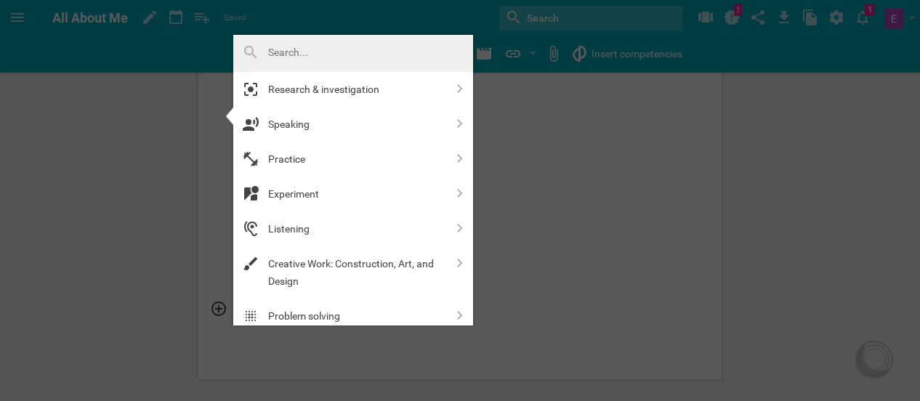
click at [139, 197] on div at bounding box center [460, 200] width 920 height 401
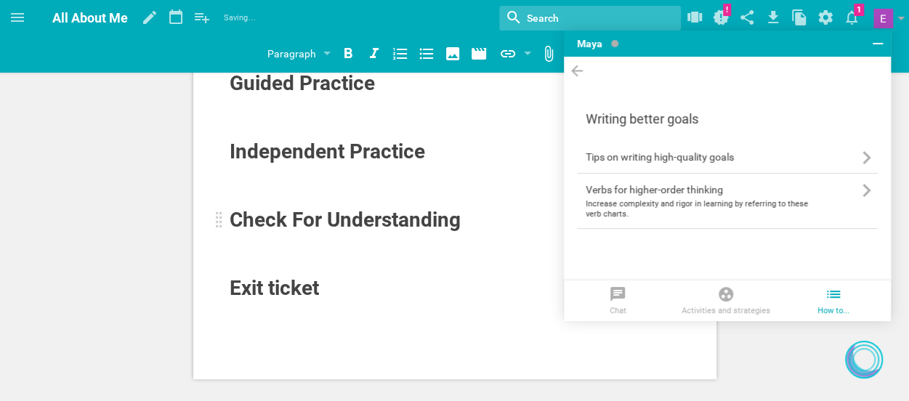
click at [340, 214] on span "Check For Understanding" at bounding box center [345, 220] width 231 height 24
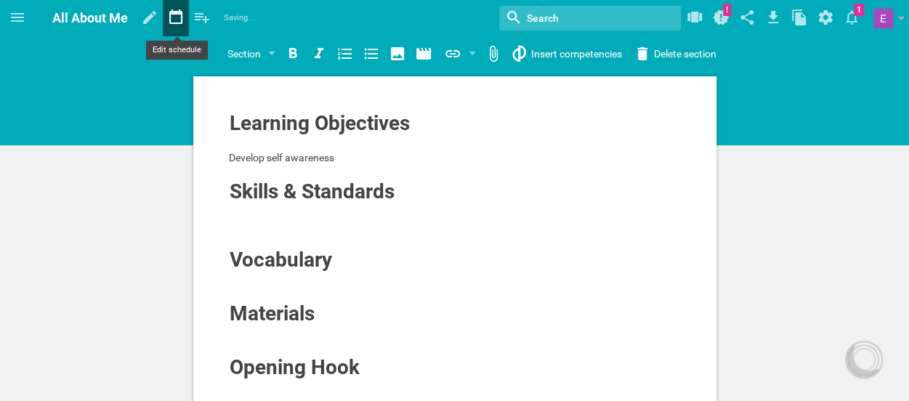
click at [175, 20] on icon at bounding box center [176, 17] width 26 height 35
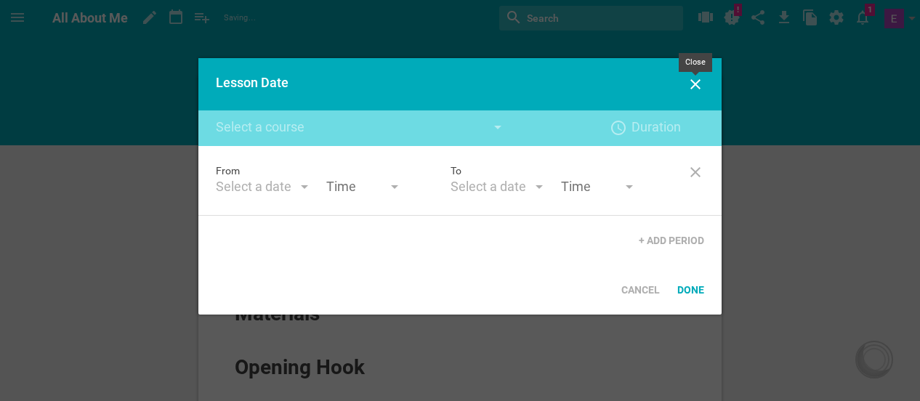
click at [697, 84] on icon at bounding box center [695, 84] width 17 height 17
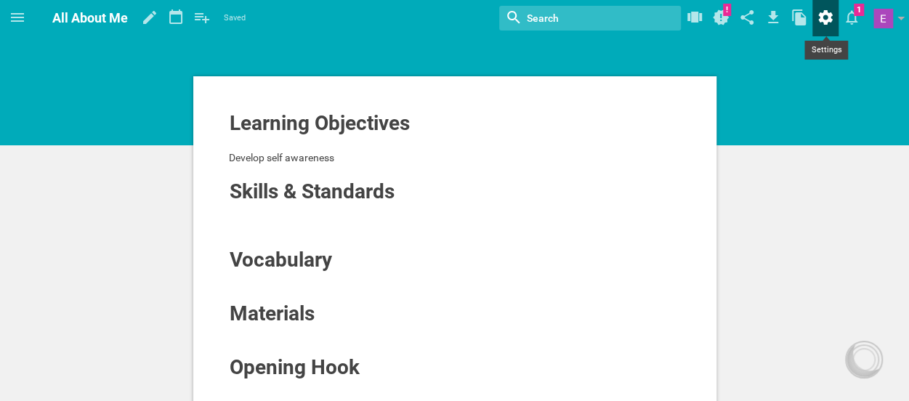
click at [817, 24] on icon at bounding box center [825, 17] width 26 height 35
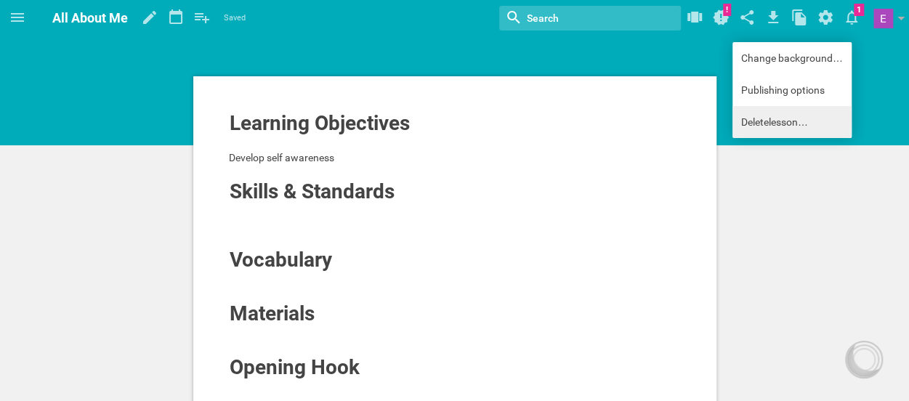
click at [772, 119] on link "Delete lesson …" at bounding box center [791, 122] width 119 height 32
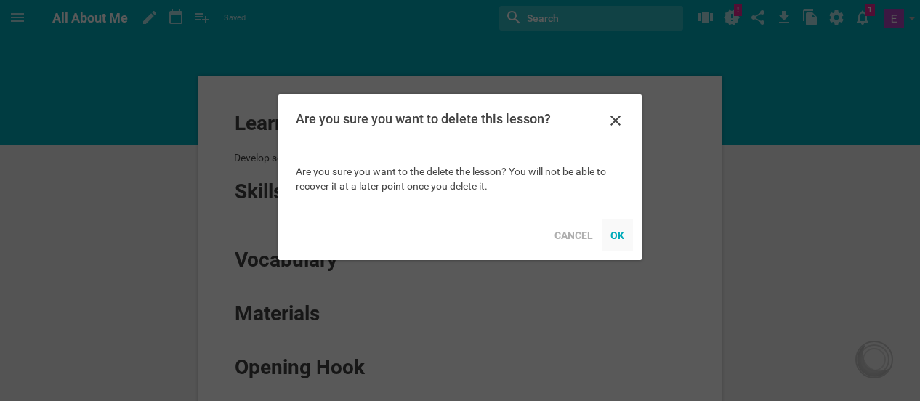
click at [613, 240] on div "OK" at bounding box center [617, 235] width 31 height 32
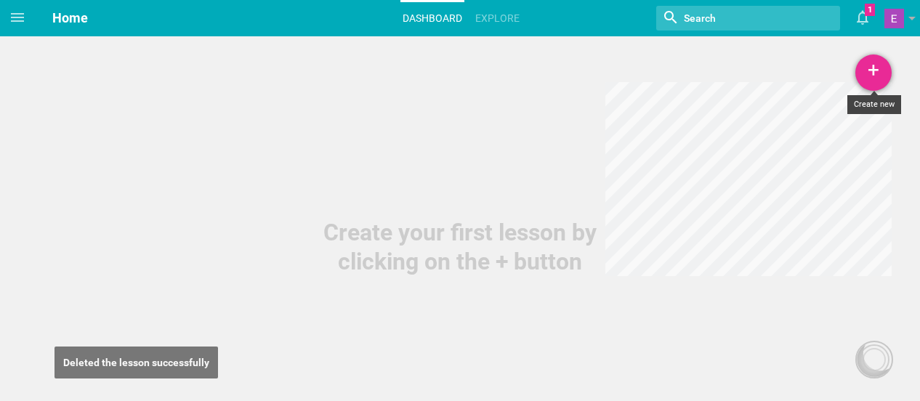
click at [863, 84] on div "+" at bounding box center [873, 72] width 36 height 36
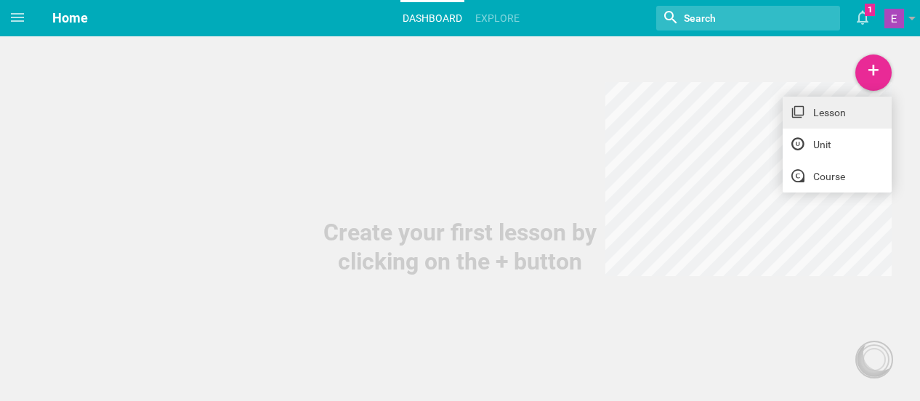
click at [850, 116] on link "Lesson" at bounding box center [836, 113] width 109 height 32
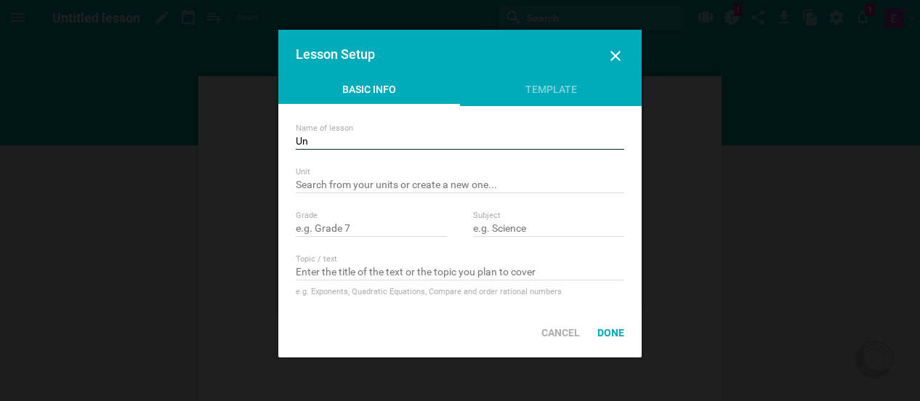
type input "U"
type input "All About Me"
click at [349, 227] on input "text" at bounding box center [371, 229] width 151 height 15
type input "Grade 3"
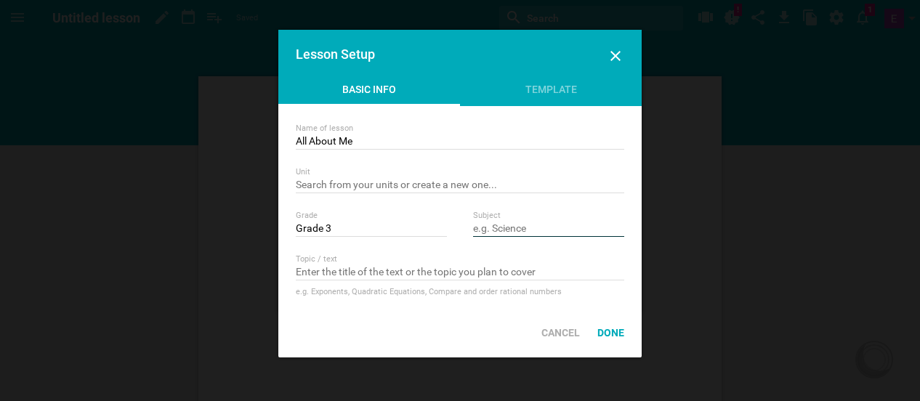
click at [528, 226] on input "text" at bounding box center [548, 229] width 151 height 15
type input "Literacy"
click at [541, 98] on div "Template" at bounding box center [551, 93] width 182 height 22
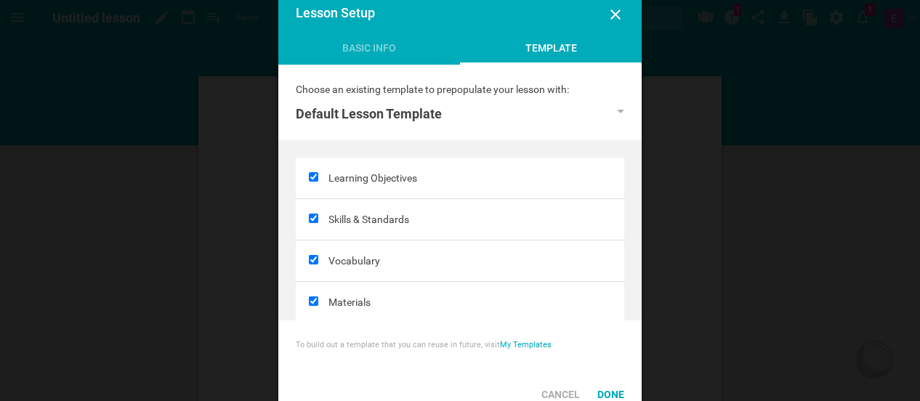
click at [315, 216] on input "checkbox" at bounding box center [313, 218] width 9 height 9
checkbox input "false"
click at [312, 256] on input "checkbox" at bounding box center [313, 259] width 9 height 9
checkbox input "false"
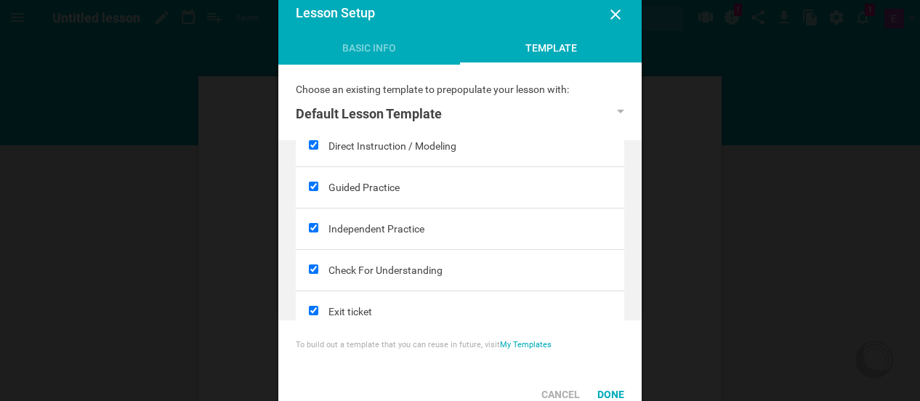
scroll to position [266, 0]
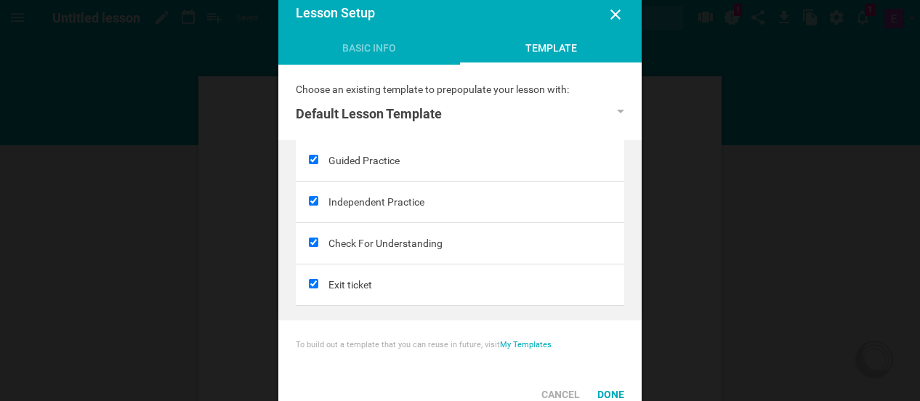
click at [312, 238] on input "checkbox" at bounding box center [313, 242] width 9 height 9
checkbox input "false"
click at [314, 279] on input "checkbox" at bounding box center [313, 283] width 9 height 9
checkbox input "false"
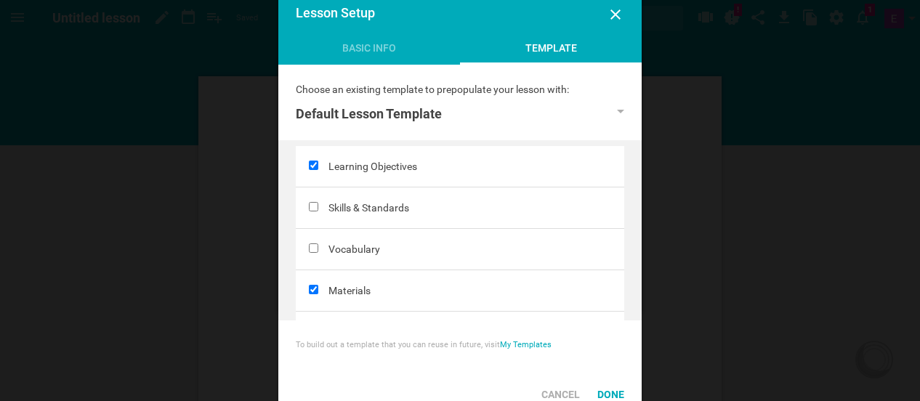
scroll to position [0, 0]
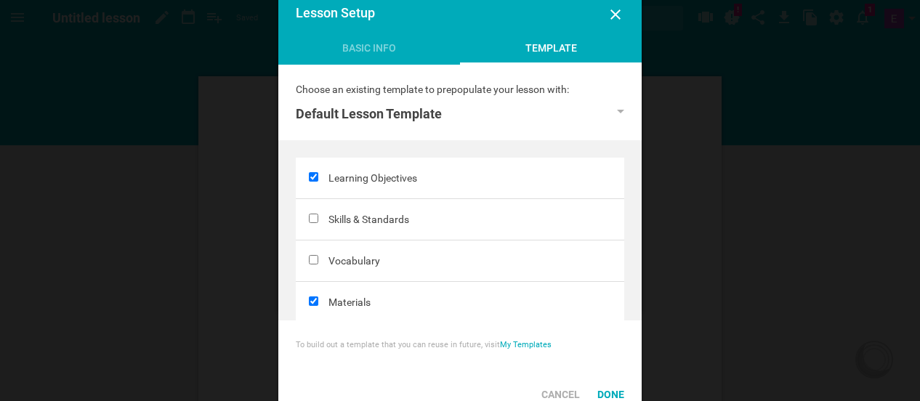
click at [315, 177] on input "checkbox" at bounding box center [313, 176] width 9 height 9
checkbox input "false"
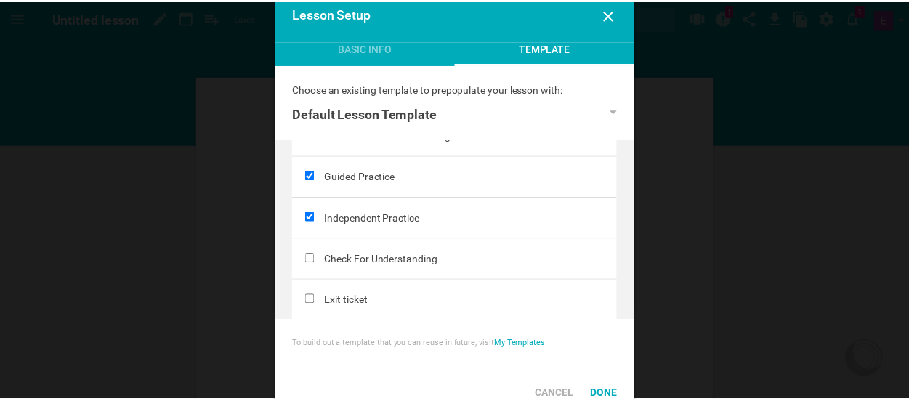
scroll to position [266, 0]
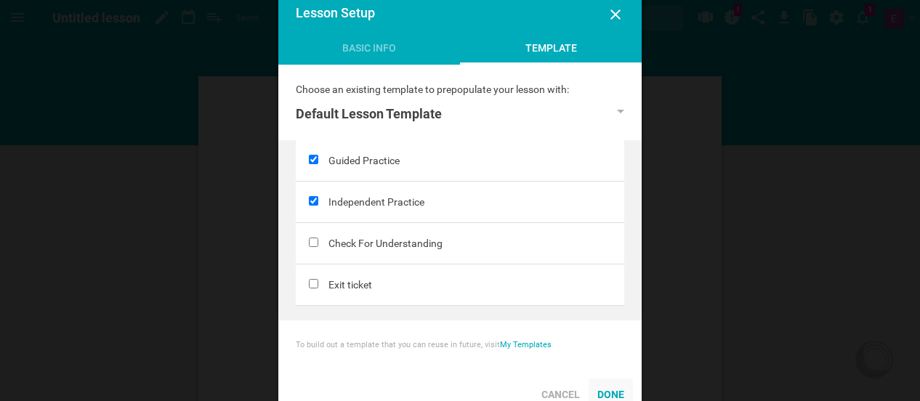
click at [616, 399] on div "Done" at bounding box center [610, 394] width 44 height 32
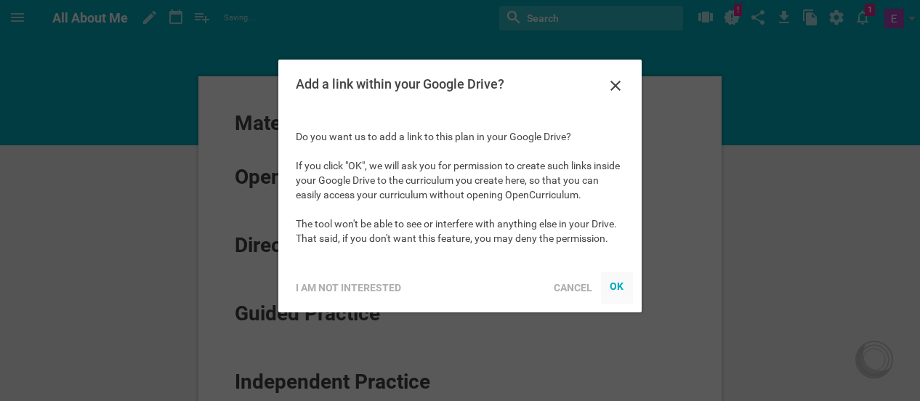
click at [616, 285] on div "OK" at bounding box center [617, 286] width 15 height 12
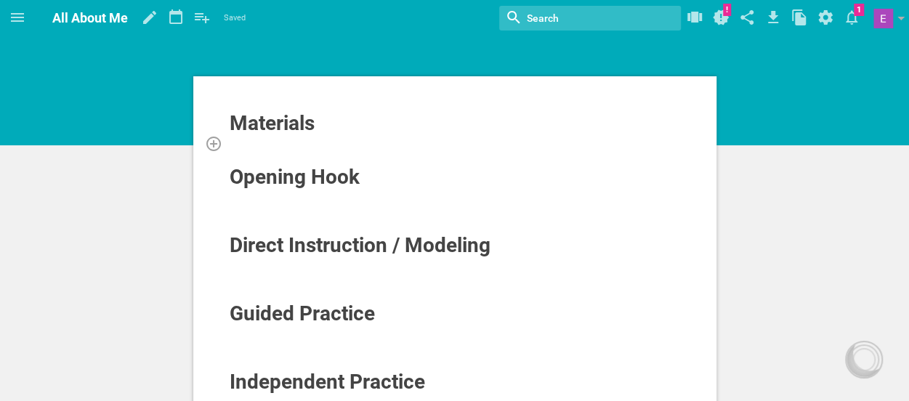
click at [344, 145] on div at bounding box center [455, 143] width 453 height 15
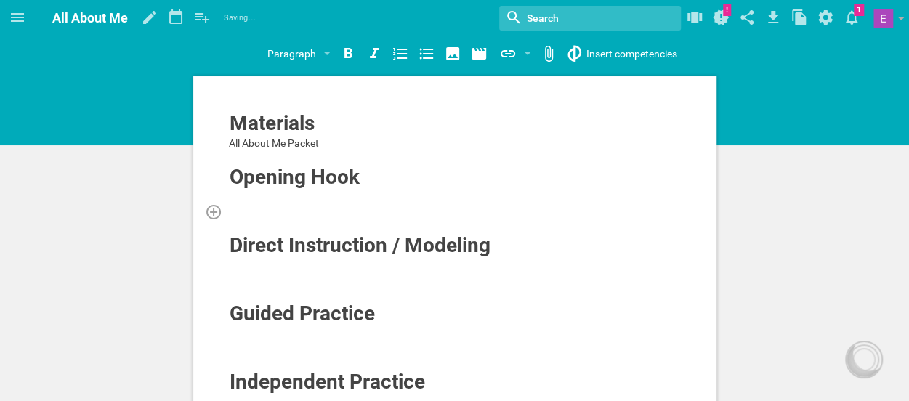
click at [260, 207] on div at bounding box center [455, 211] width 453 height 15
click at [243, 191] on div at bounding box center [455, 197] width 453 height 15
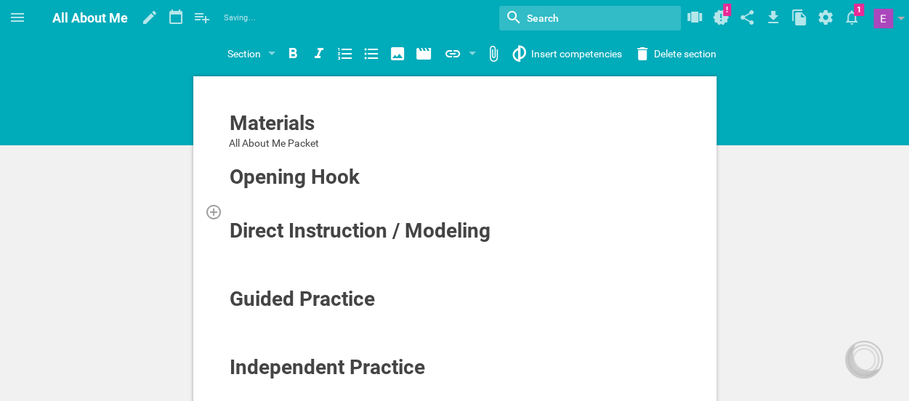
click at [243, 207] on div at bounding box center [455, 211] width 453 height 15
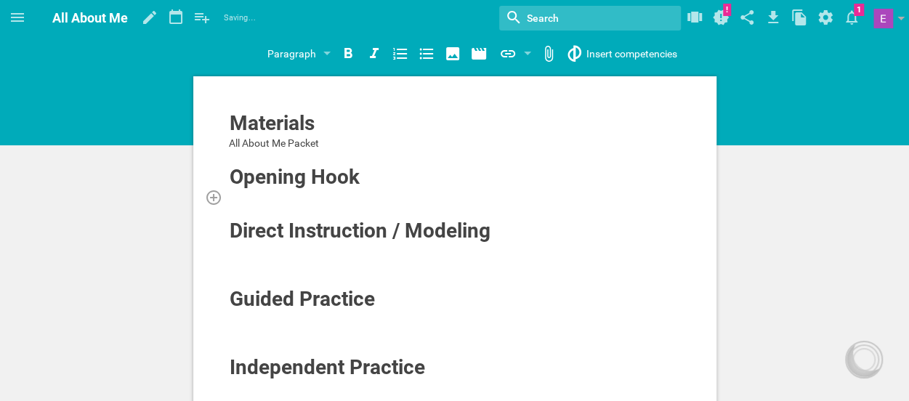
click at [234, 194] on div at bounding box center [455, 197] width 453 height 15
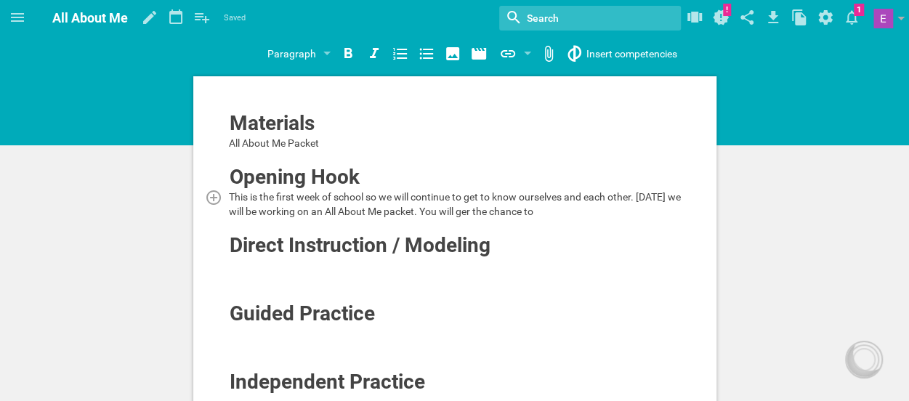
click at [572, 216] on div "This is the first week of school so we will continue to get to know ourselves a…" at bounding box center [455, 204] width 453 height 29
click at [487, 206] on span "This is the first week of school so we will continue to get to know ourselves a…" at bounding box center [456, 204] width 454 height 26
click at [554, 208] on span "This is the first week of school so we will continue to get to know ourselves a…" at bounding box center [456, 204] width 454 height 26
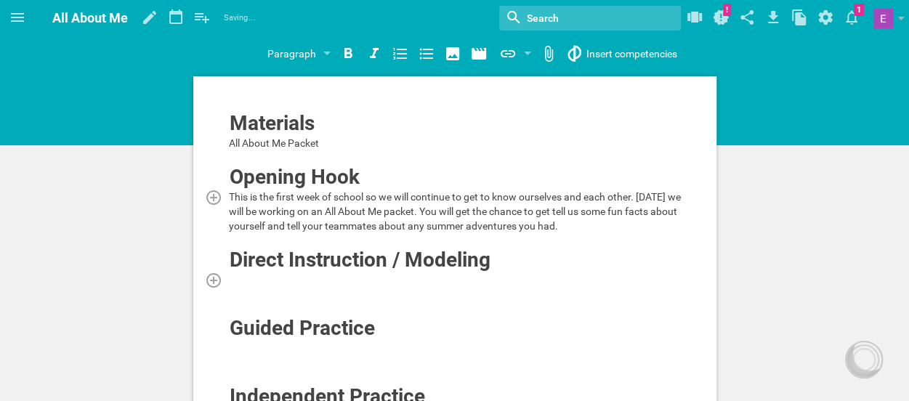
click at [378, 277] on div at bounding box center [455, 279] width 453 height 15
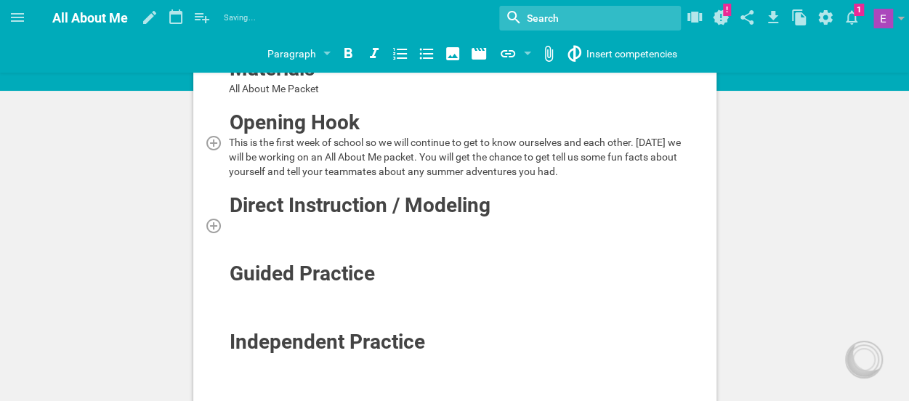
scroll to position [55, 0]
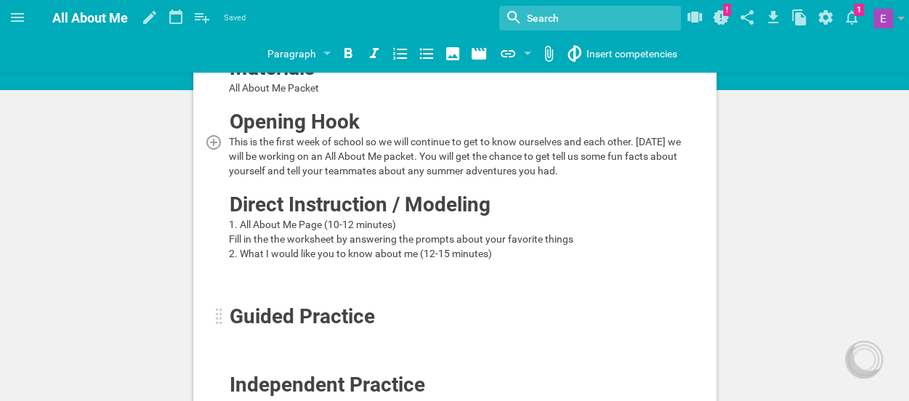
click at [219, 315] on div at bounding box center [219, 316] width 7 height 17
click at [218, 315] on div at bounding box center [219, 316] width 7 height 17
click at [216, 315] on div at bounding box center [219, 316] width 7 height 17
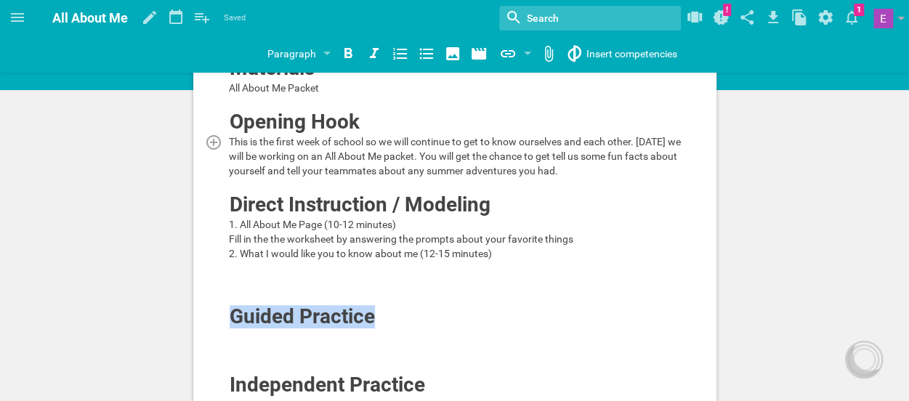
drag, startPoint x: 380, startPoint y: 316, endPoint x: 227, endPoint y: 321, distance: 153.4
click at [227, 321] on div "Materials All About Me Packet Opening Hook This is the first week of school so …" at bounding box center [454, 383] width 523 height 724
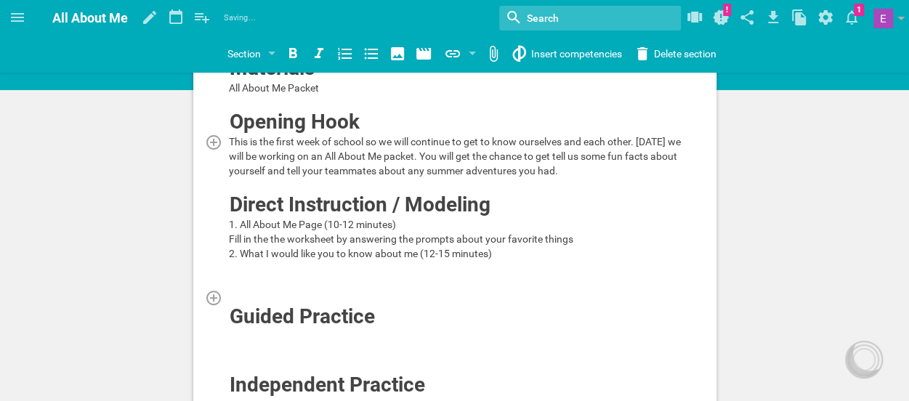
click at [456, 290] on div at bounding box center [455, 297] width 453 height 15
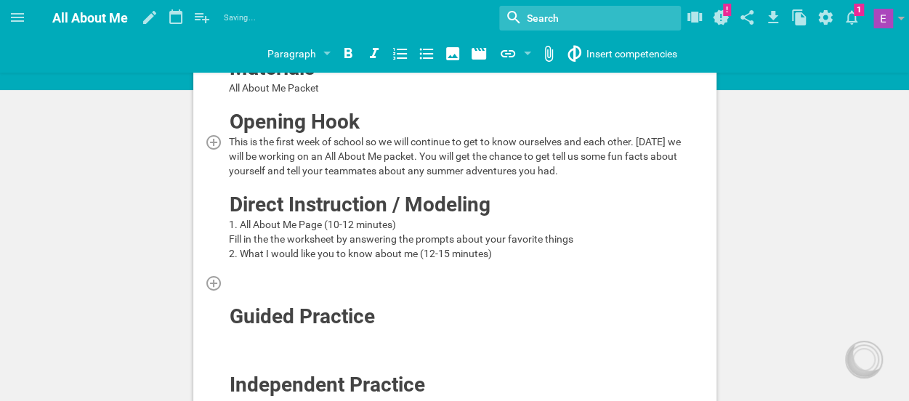
click at [306, 277] on div at bounding box center [455, 282] width 453 height 15
click at [267, 261] on div at bounding box center [455, 268] width 453 height 15
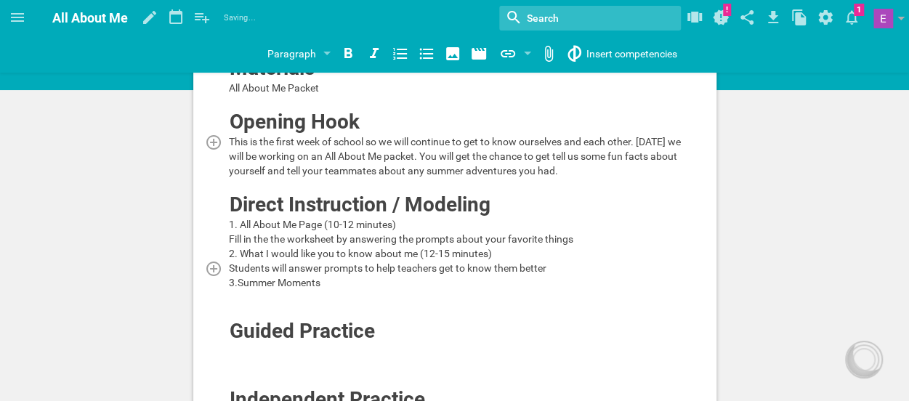
click at [558, 267] on div "Students will answer prompts to help teachers get to know them better" at bounding box center [455, 268] width 453 height 15
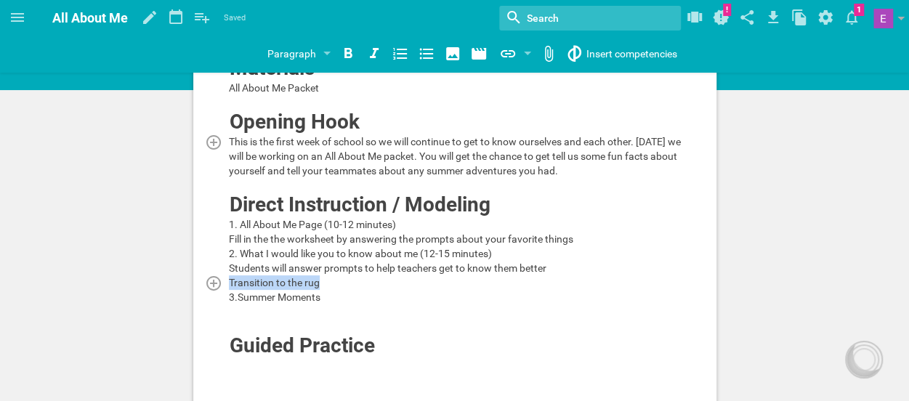
drag, startPoint x: 333, startPoint y: 280, endPoint x: 230, endPoint y: 280, distance: 103.2
click at [230, 280] on div "Transition to the rug" at bounding box center [455, 282] width 453 height 15
click at [341, 53] on icon at bounding box center [347, 53] width 17 height 17
click at [336, 288] on div "Transition to the rug" at bounding box center [455, 282] width 453 height 15
click at [333, 296] on div "3.Summer Moments" at bounding box center [455, 297] width 453 height 15
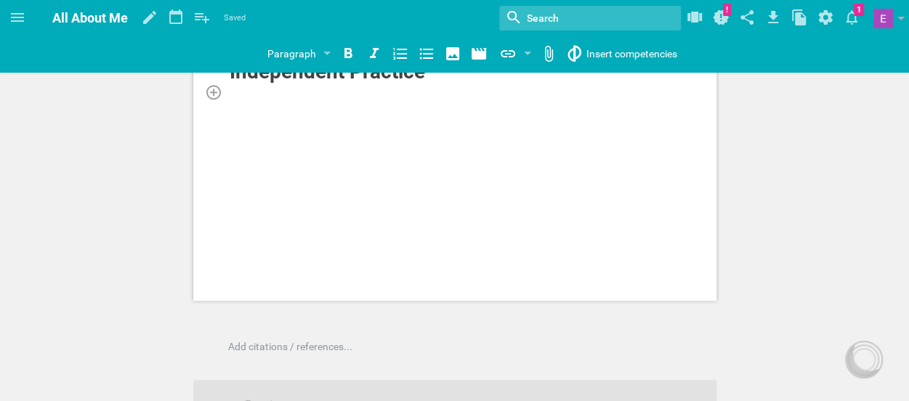
scroll to position [490, 0]
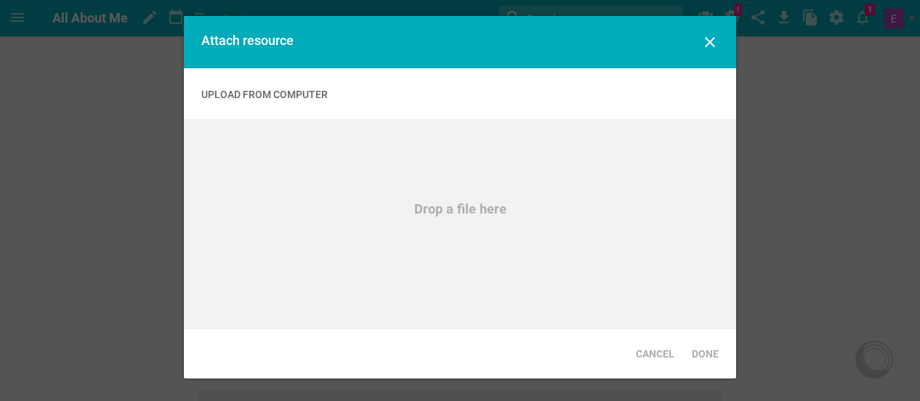
click at [459, 198] on div "Drop a file here" at bounding box center [460, 223] width 552 height 209
click at [711, 46] on icon at bounding box center [709, 41] width 17 height 17
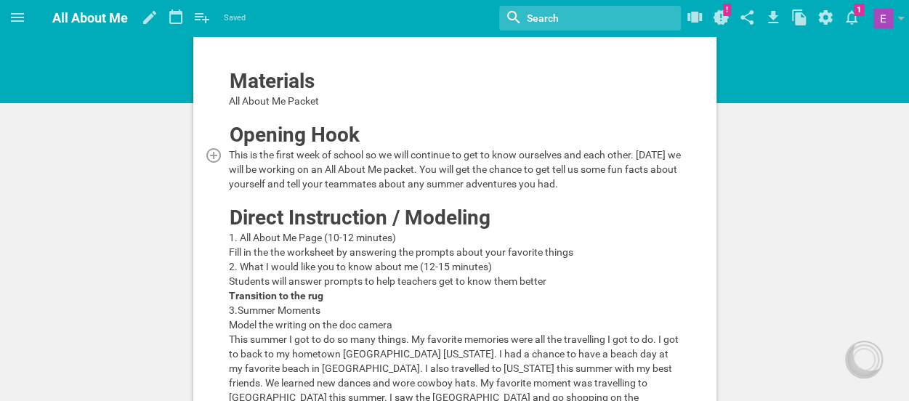
scroll to position [0, 0]
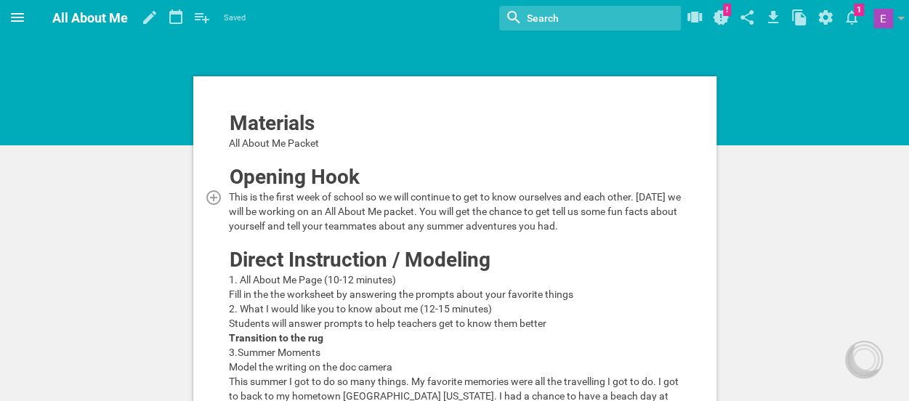
click at [16, 17] on icon at bounding box center [17, 17] width 13 height 9
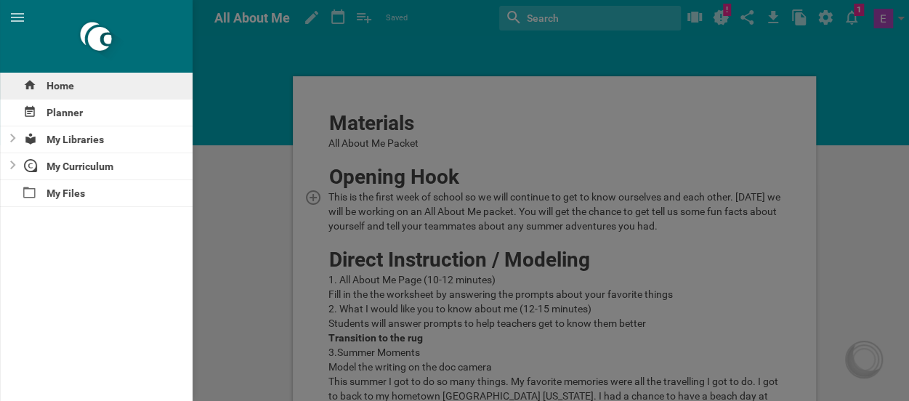
click at [68, 85] on div "Home" at bounding box center [96, 86] width 193 height 26
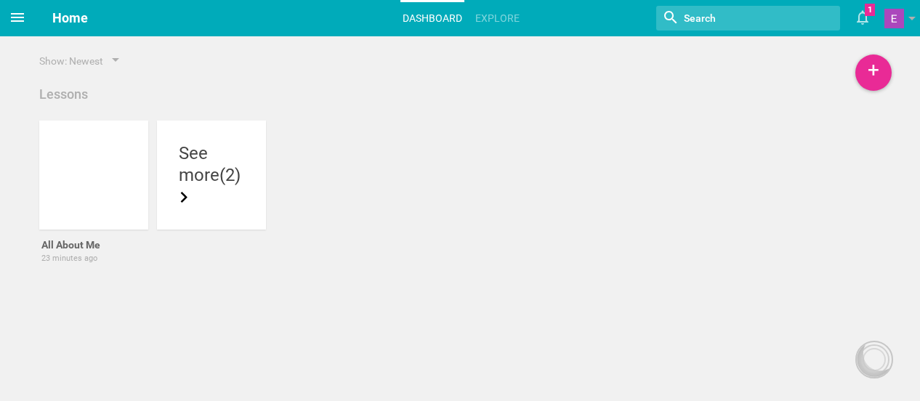
click at [19, 20] on icon at bounding box center [17, 17] width 17 height 17
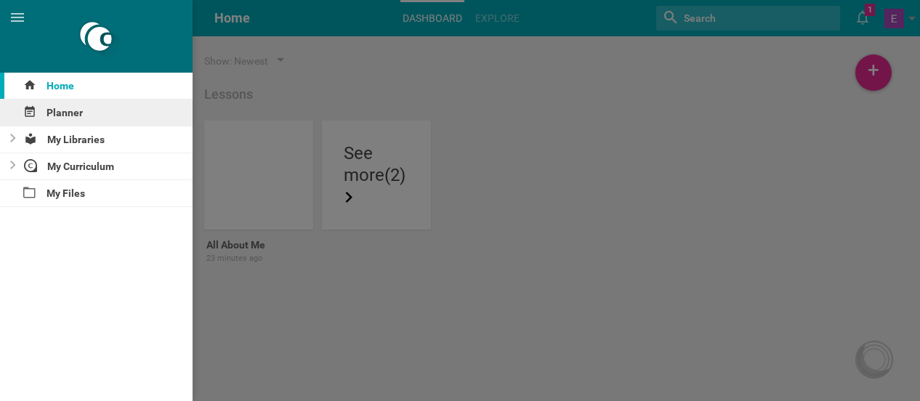
click at [52, 114] on div "Planner" at bounding box center [96, 113] width 193 height 26
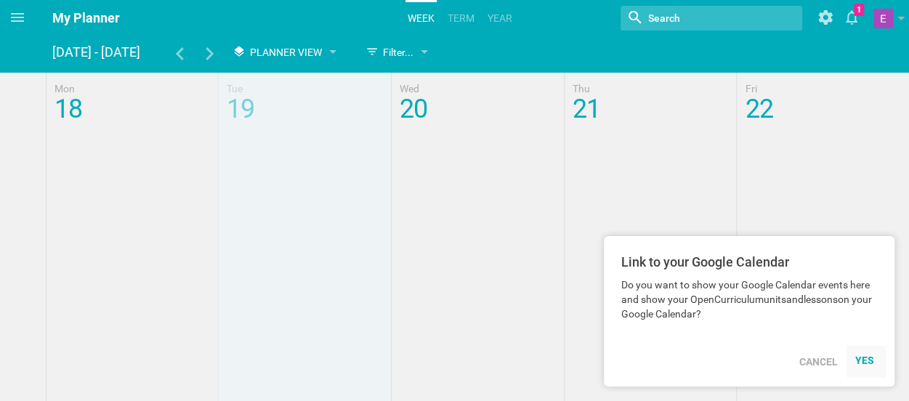
click at [864, 363] on div "YES" at bounding box center [866, 361] width 22 height 12
click at [307, 47] on span "Planner View" at bounding box center [286, 52] width 72 height 12
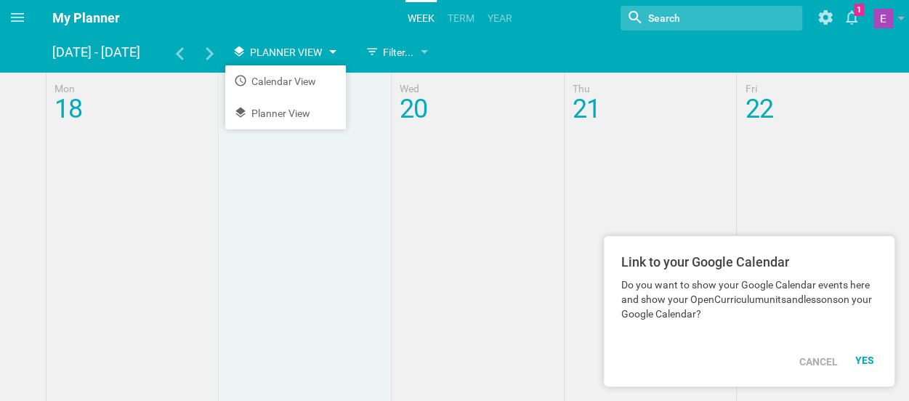
click at [307, 47] on span "Planner View" at bounding box center [286, 52] width 72 height 12
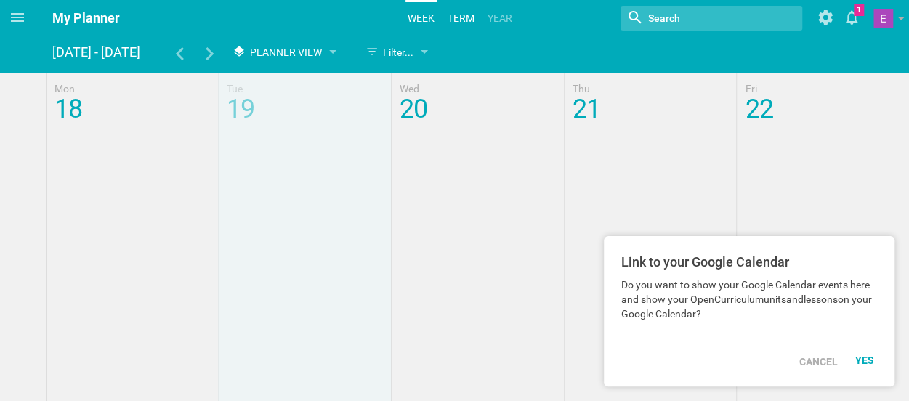
click at [446, 21] on link "term" at bounding box center [460, 18] width 31 height 32
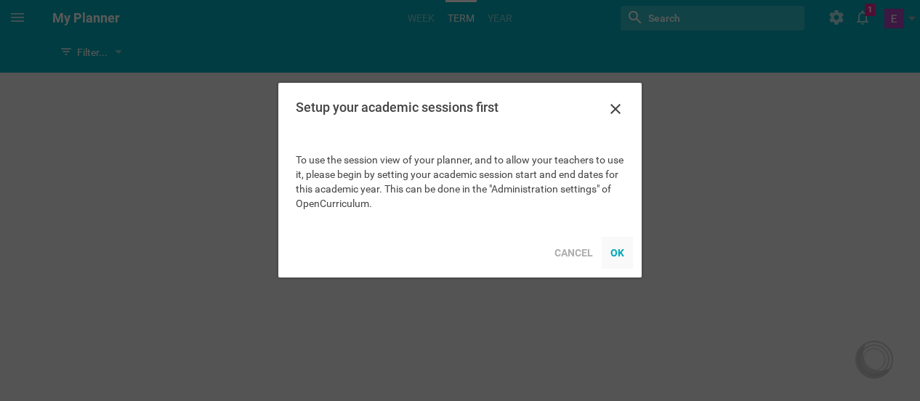
click at [610, 256] on div "OK" at bounding box center [617, 253] width 31 height 32
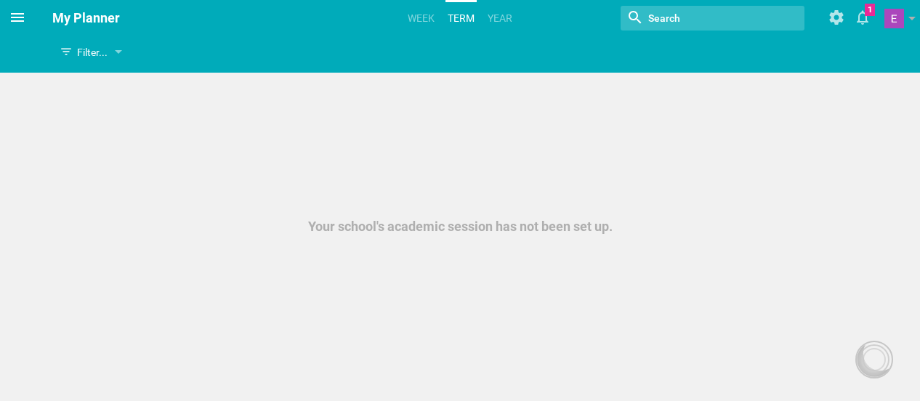
click at [10, 20] on icon at bounding box center [17, 17] width 17 height 17
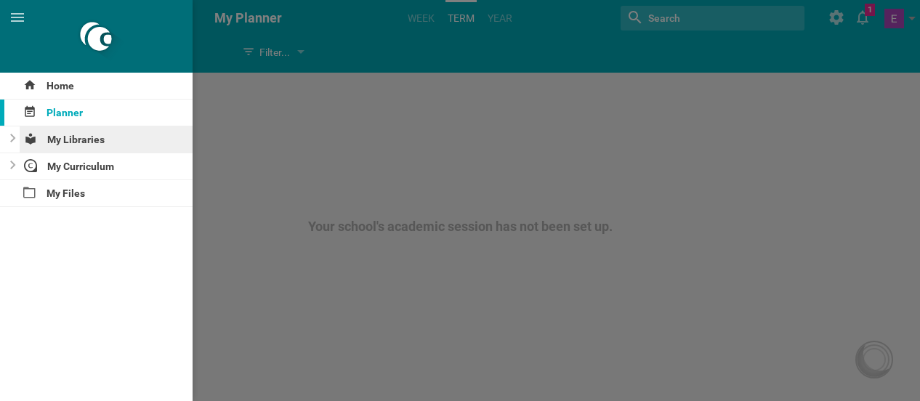
click at [46, 143] on div "My Libraries" at bounding box center [107, 139] width 174 height 26
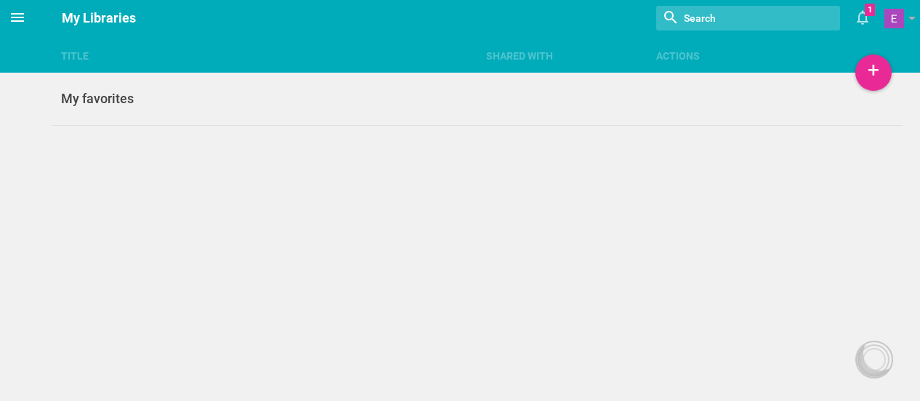
click at [13, 15] on icon at bounding box center [17, 17] width 17 height 17
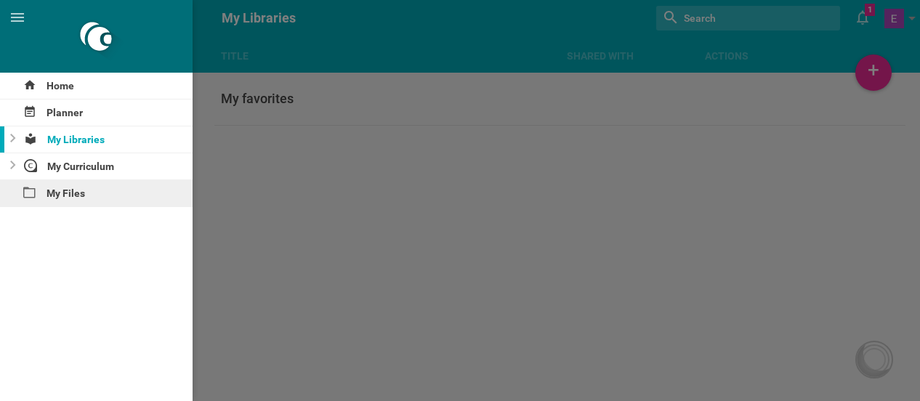
click at [53, 195] on div "My Files" at bounding box center [96, 193] width 193 height 26
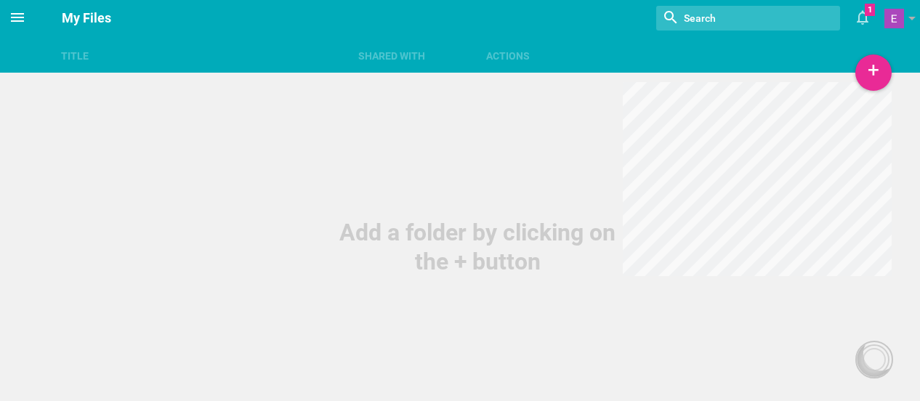
click at [17, 15] on icon at bounding box center [17, 17] width 17 height 17
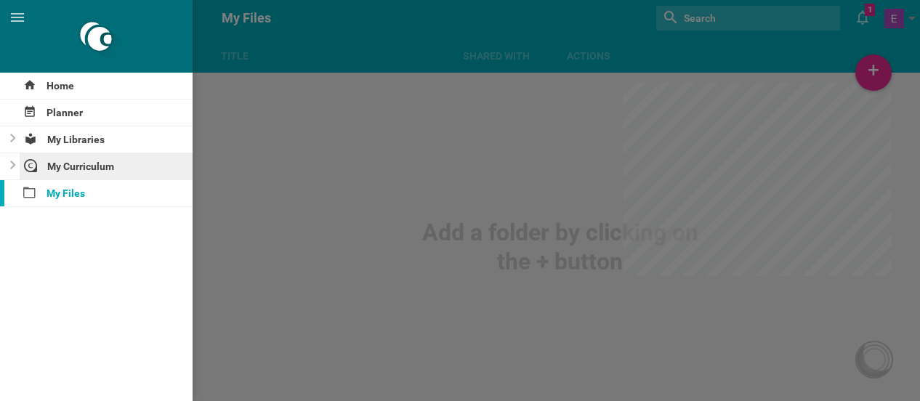
click at [65, 160] on div "My Curriculum" at bounding box center [107, 166] width 174 height 26
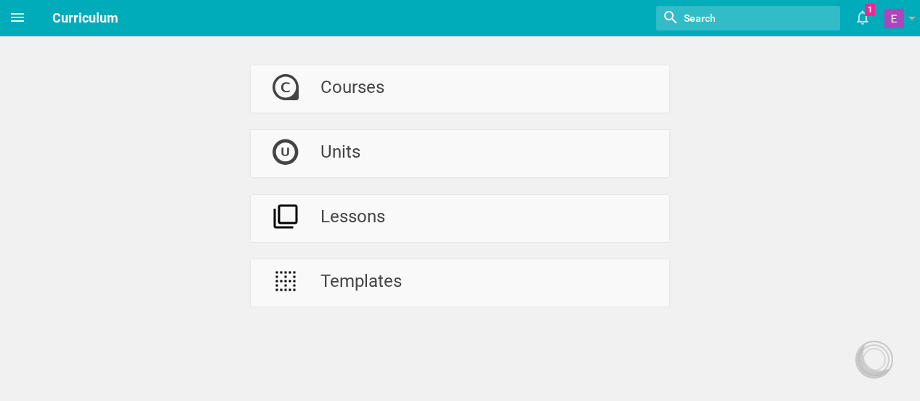
click at [9, 18] on icon at bounding box center [17, 17] width 17 height 17
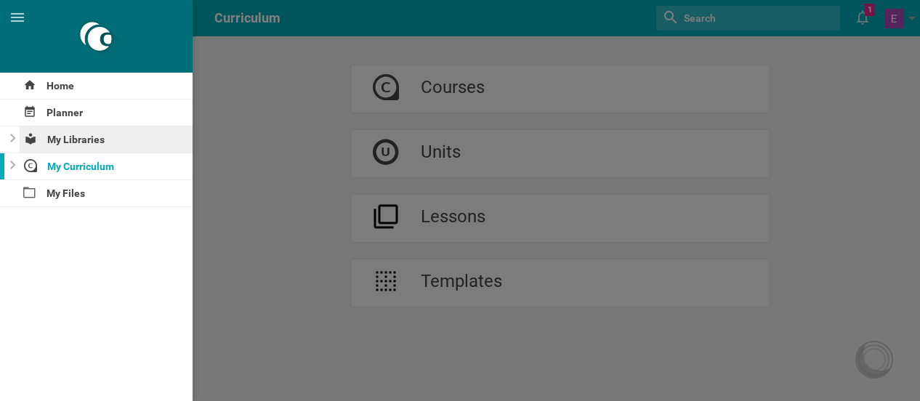
click at [63, 140] on div "My Libraries" at bounding box center [107, 139] width 174 height 26
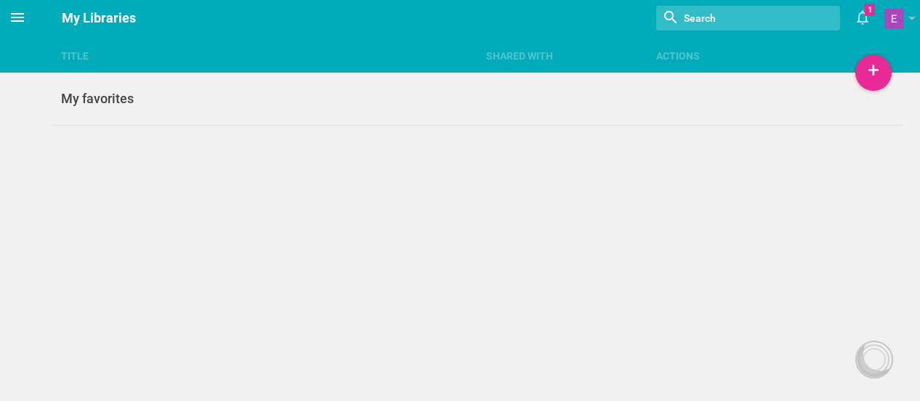
click at [19, 18] on icon at bounding box center [17, 17] width 17 height 17
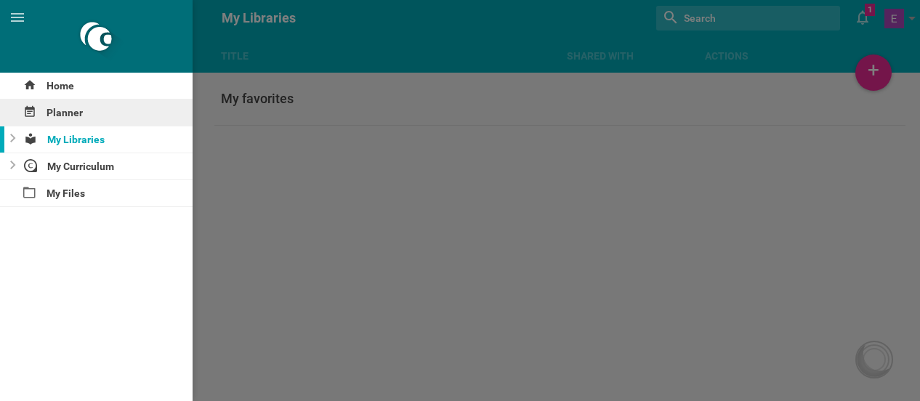
click at [65, 112] on div "Planner" at bounding box center [96, 113] width 193 height 26
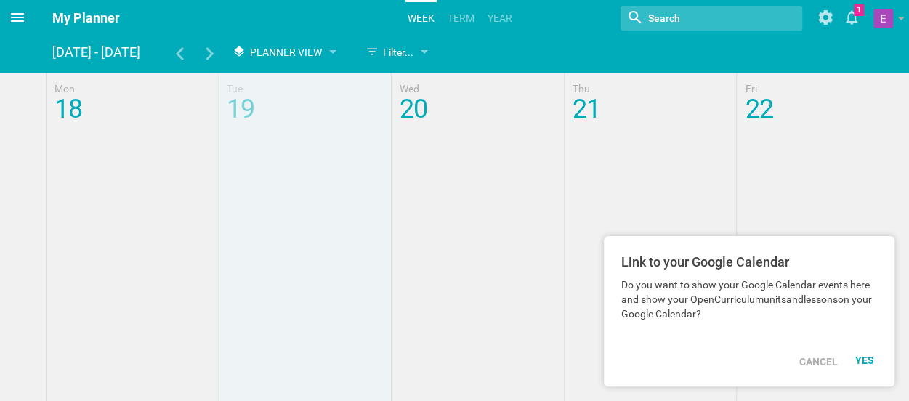
click at [20, 16] on icon at bounding box center [17, 17] width 17 height 17
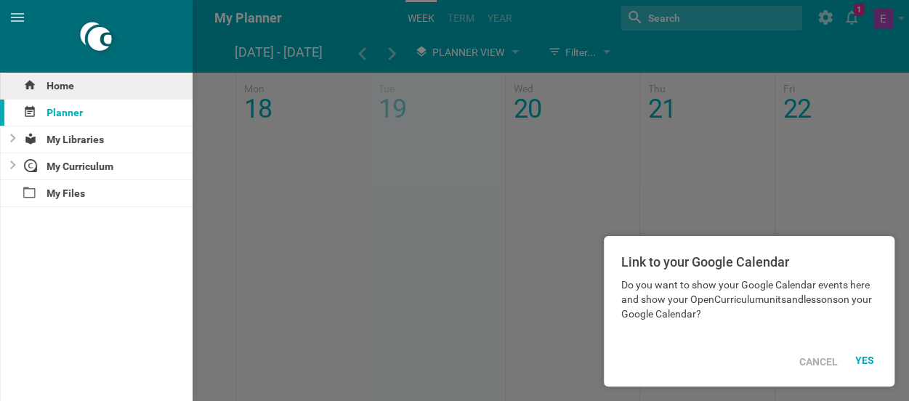
click at [54, 81] on div "Home" at bounding box center [96, 86] width 193 height 26
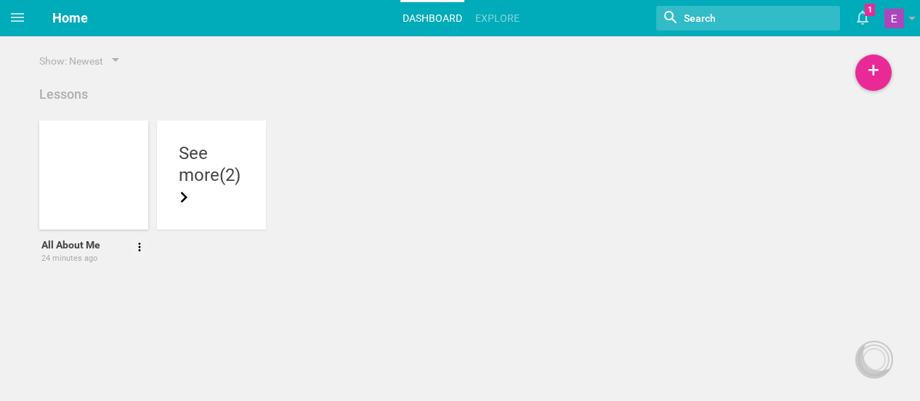
click at [144, 255] on div at bounding box center [139, 243] width 17 height 26
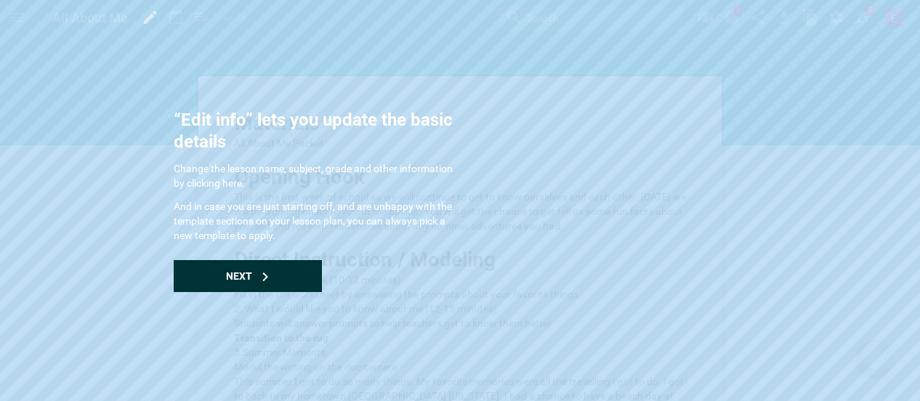
click at [216, 275] on div "Next" at bounding box center [248, 276] width 148 height 32
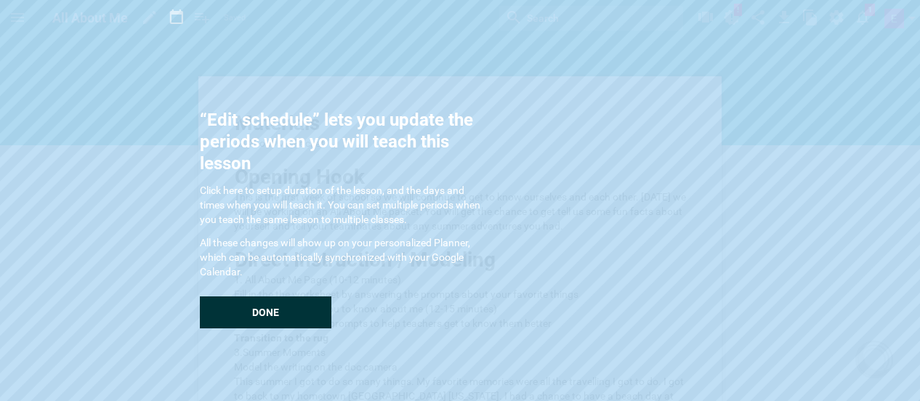
click at [225, 299] on div "Done" at bounding box center [265, 312] width 131 height 32
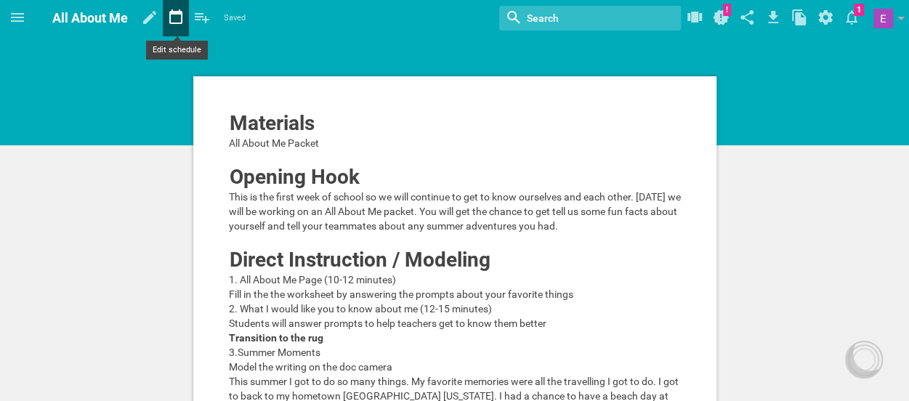
click at [179, 9] on icon at bounding box center [176, 17] width 26 height 35
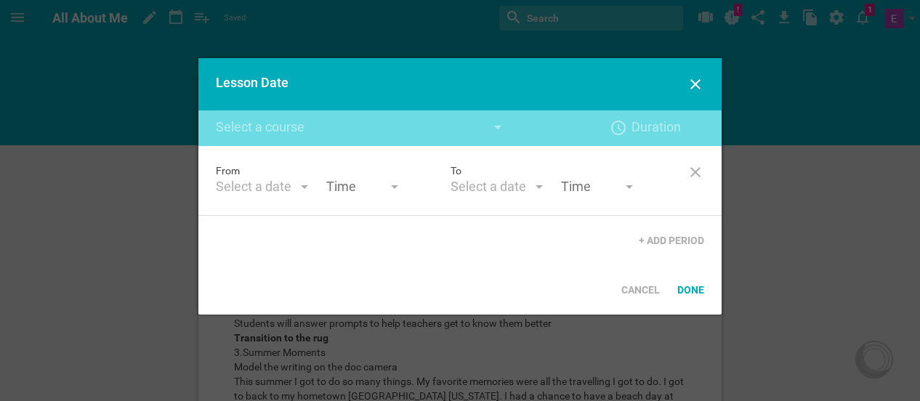
click at [282, 192] on div "Select a date" at bounding box center [254, 186] width 76 height 17
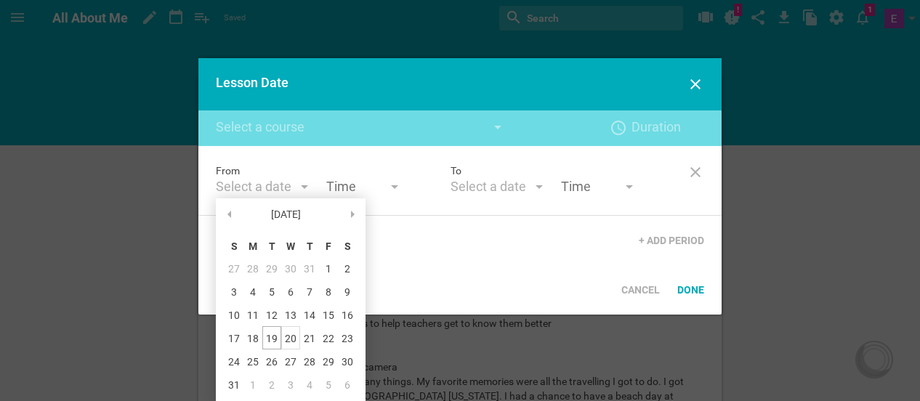
click at [288, 335] on div "20" at bounding box center [290, 337] width 19 height 23
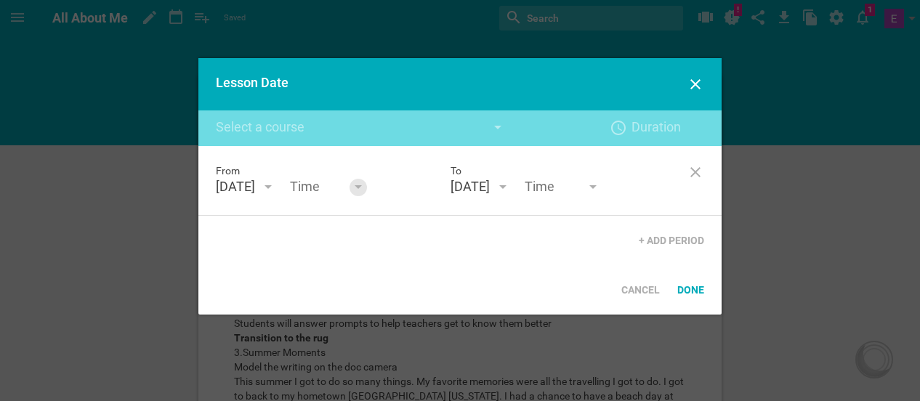
click at [367, 185] on div at bounding box center [357, 187] width 17 height 17
click at [384, 235] on div "From [DATE] August 25 S M T W T F S 27 28 29 30 31 1 2 3 4 5 6 7 8 9 10 11 12 1…" at bounding box center [459, 205] width 523 height 119
click at [477, 184] on div "[DATE]" at bounding box center [469, 186] width 39 height 17
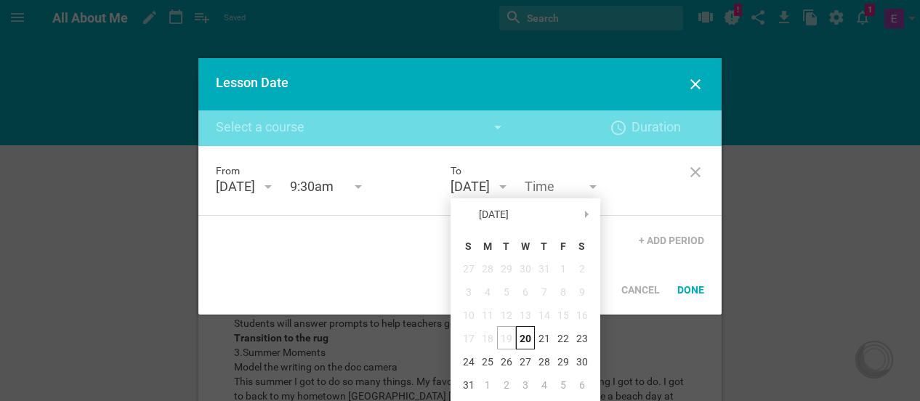
click at [523, 335] on div "20" at bounding box center [525, 337] width 19 height 23
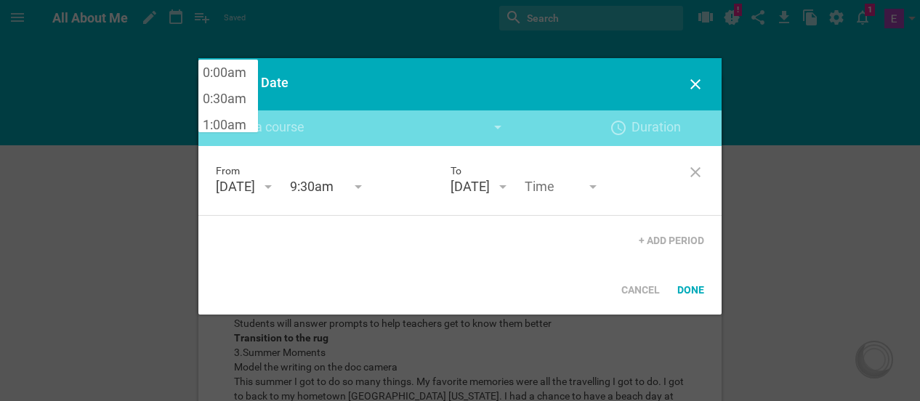
scroll to position [654, 0]
click at [597, 190] on input "text" at bounding box center [561, 188] width 73 height 20
click at [362, 190] on div at bounding box center [358, 188] width 7 height 6
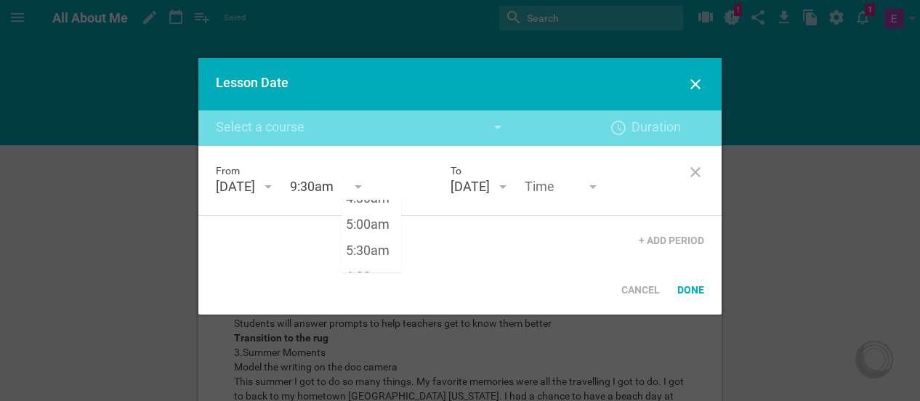
scroll to position [251, 0]
click at [453, 242] on div "From [DATE] August 25 S M T W T F S 27 28 29 30 31 1 2 3 4 5 6 7 8 9 10 11 12 1…" at bounding box center [459, 205] width 523 height 119
click at [633, 174] on div "To [DATE] August 25 S M T W T F S 27 28 29 30 31 1 2 3 4 5 6 7 8 9 10 11 12 13 …" at bounding box center [567, 180] width 235 height 34
click at [596, 190] on div at bounding box center [592, 188] width 7 height 6
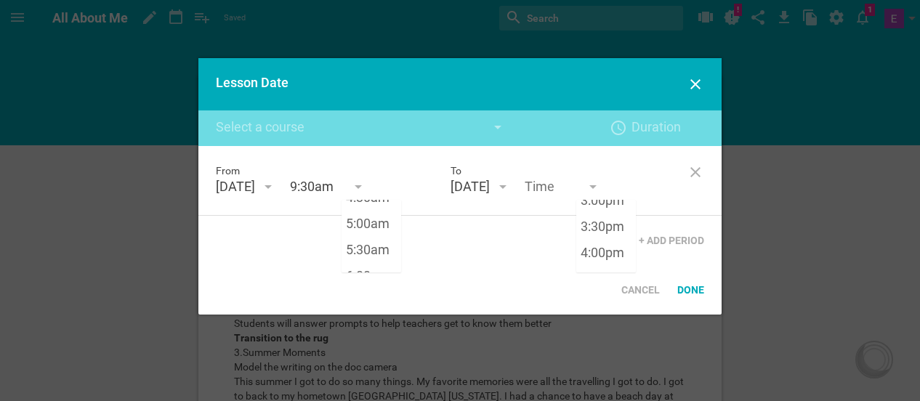
click at [363, 193] on input "9:30am" at bounding box center [326, 188] width 73 height 20
type input "9:40am"
click at [594, 185] on input "text" at bounding box center [561, 188] width 73 height 20
type input "11:15am"
click at [514, 251] on div "From [DATE] August 25 S M T W T F S 27 28 29 30 31 1 2 3 4 5 6 7 8 9 10 11 12 1…" at bounding box center [459, 205] width 523 height 119
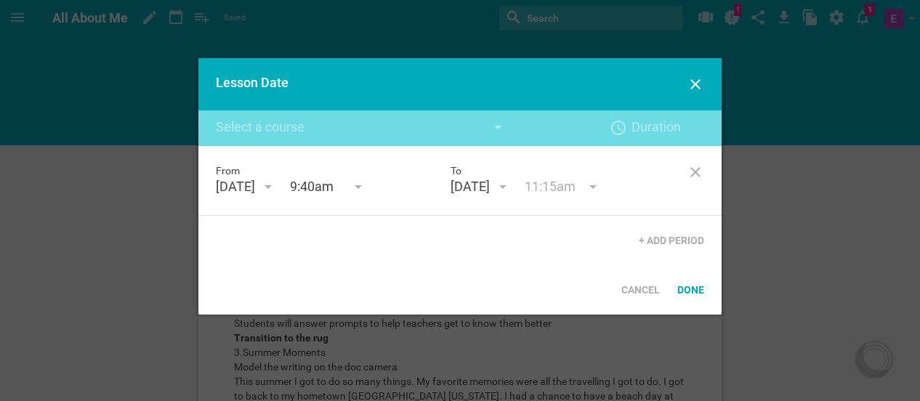
click at [517, 256] on div "From [DATE] August 25 S M T W T F S 27 28 29 30 31 1 2 3 4 5 6 7 8 9 10 11 12 1…" at bounding box center [459, 205] width 523 height 119
click at [657, 243] on div "+ Add Period" at bounding box center [671, 240] width 83 height 32
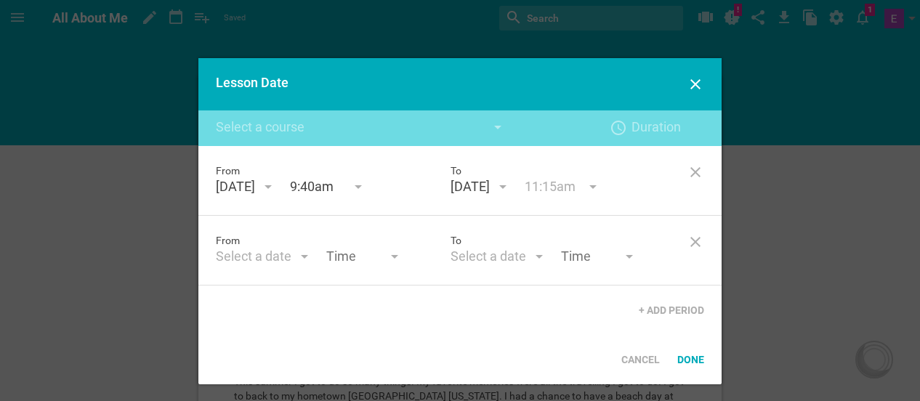
click at [234, 264] on div "Select a date" at bounding box center [254, 256] width 76 height 17
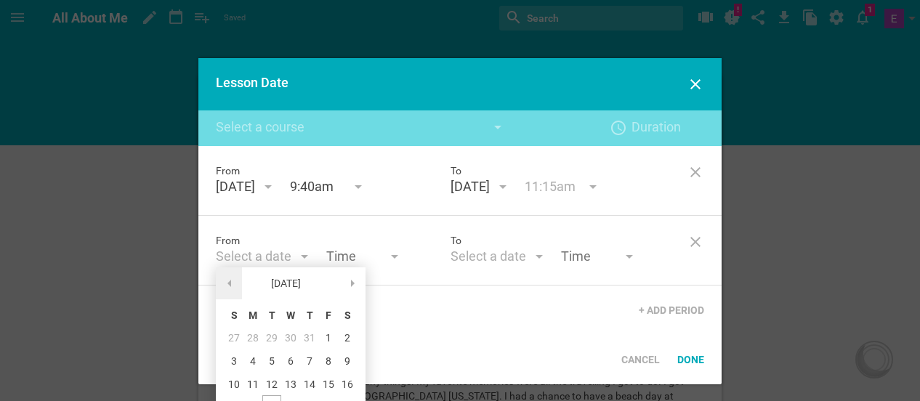
click at [0, 0] on div at bounding box center [0, 0] width 0 height 0
click at [0, 0] on div "20" at bounding box center [0, 0] width 0 height 0
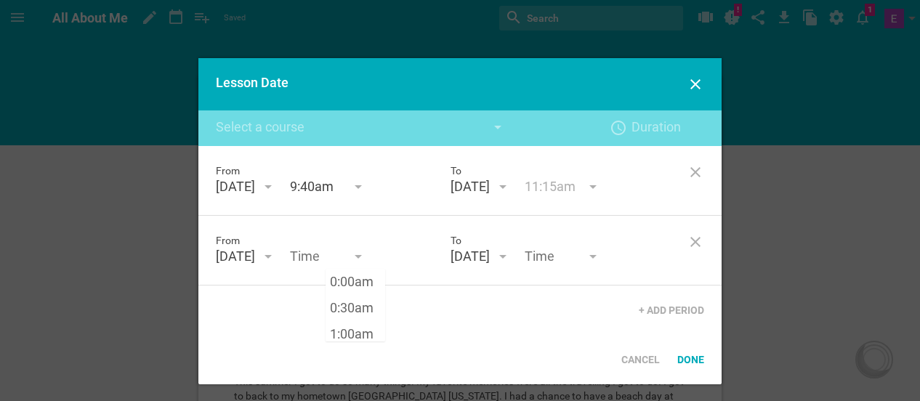
click at [363, 248] on input "text" at bounding box center [326, 258] width 73 height 20
type input "1:55pm"
click at [564, 304] on div "From [DATE] August 25 S M T W T F S 27 28 29 30 31 1 2 3 4 5 6 7 8 9 10 11 12 1…" at bounding box center [459, 240] width 523 height 189
click at [588, 243] on div "To [DATE] August 25 S M T W T F S 27 28 29 30 31 1 2 3 4 5 6 7 8 9 10 11 12 13 …" at bounding box center [567, 250] width 235 height 34
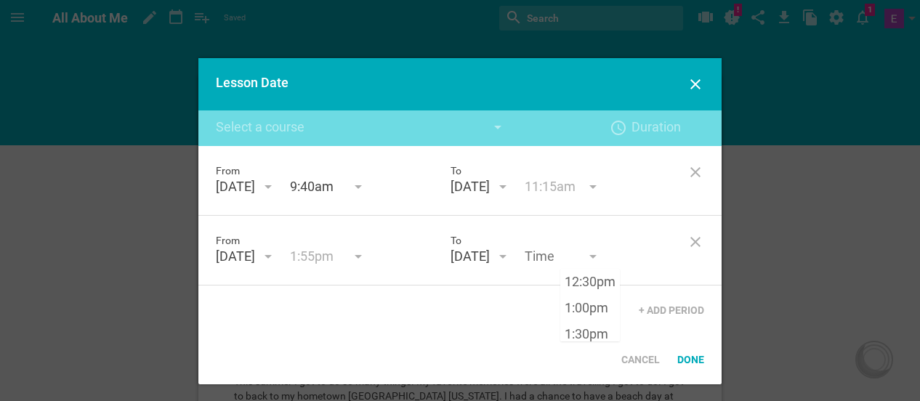
click at [590, 255] on input "text" at bounding box center [561, 258] width 73 height 20
type input "3:35pm"
click at [687, 361] on div "Done" at bounding box center [690, 360] width 44 height 32
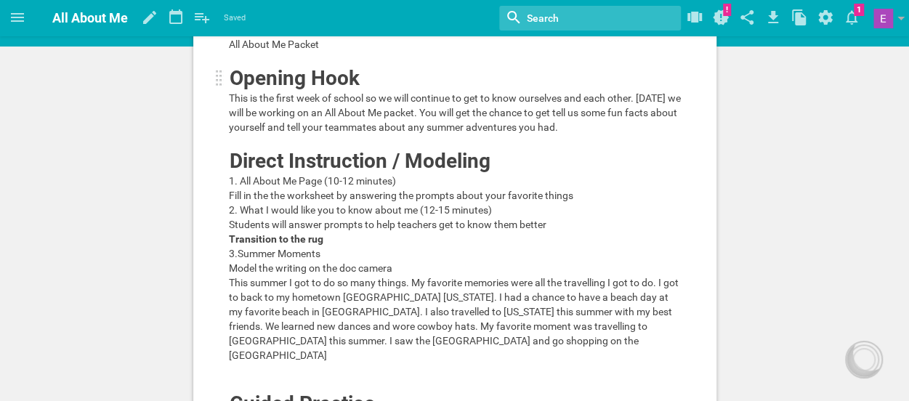
scroll to position [193, 0]
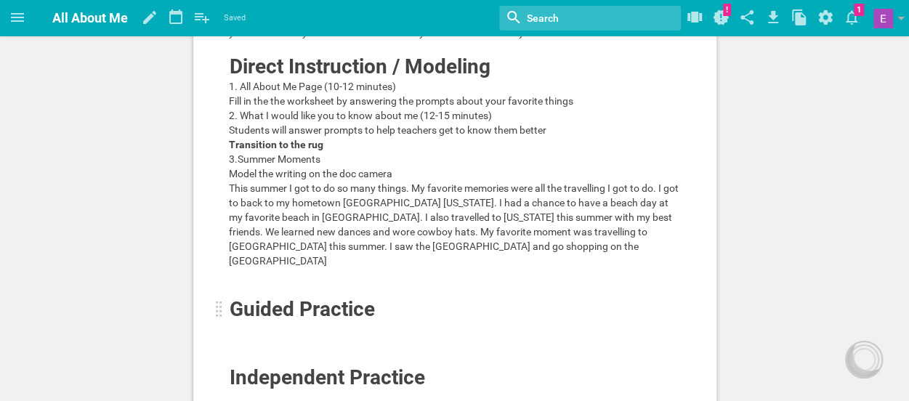
click at [357, 304] on div "Guided Practice" at bounding box center [455, 309] width 453 height 25
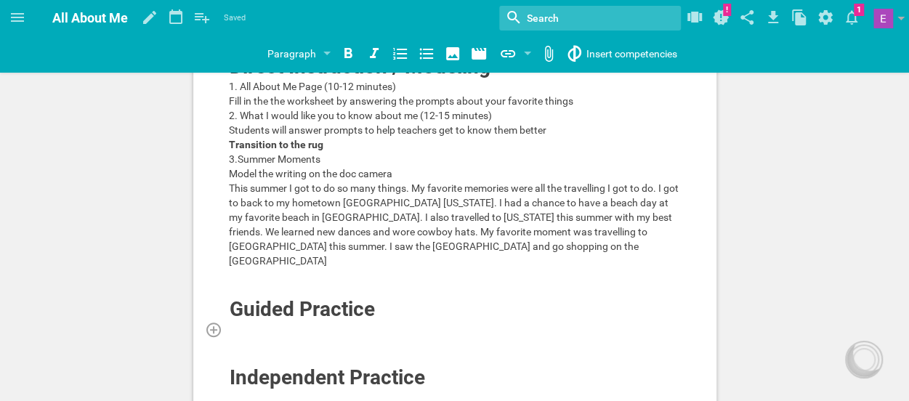
click at [323, 322] on div at bounding box center [455, 329] width 453 height 15
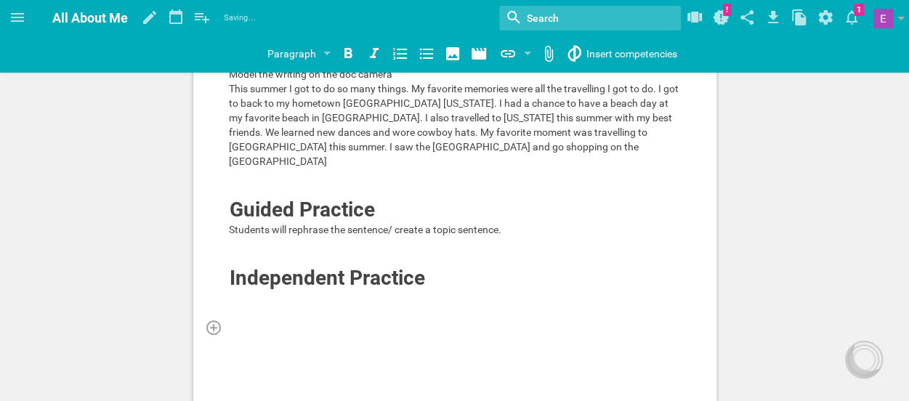
click at [292, 320] on div at bounding box center [455, 327] width 453 height 15
click at [261, 291] on div at bounding box center [455, 298] width 453 height 15
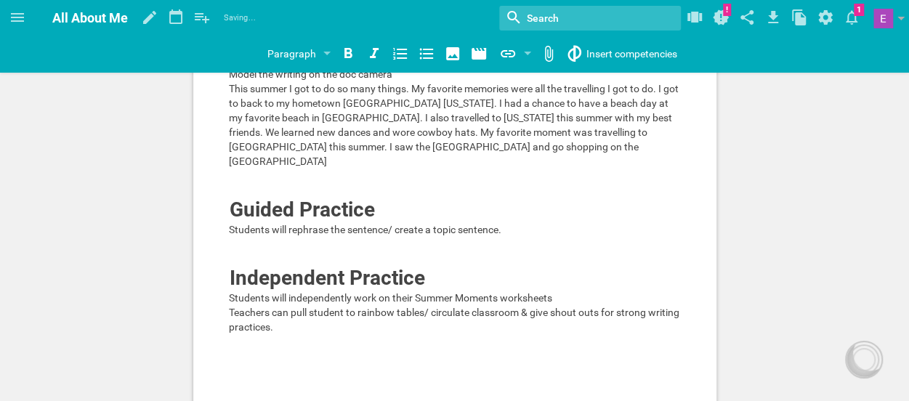
click at [745, 193] on div "Materials All About Me Packet Opening Hook This is the first week of school so …" at bounding box center [454, 269] width 909 height 1124
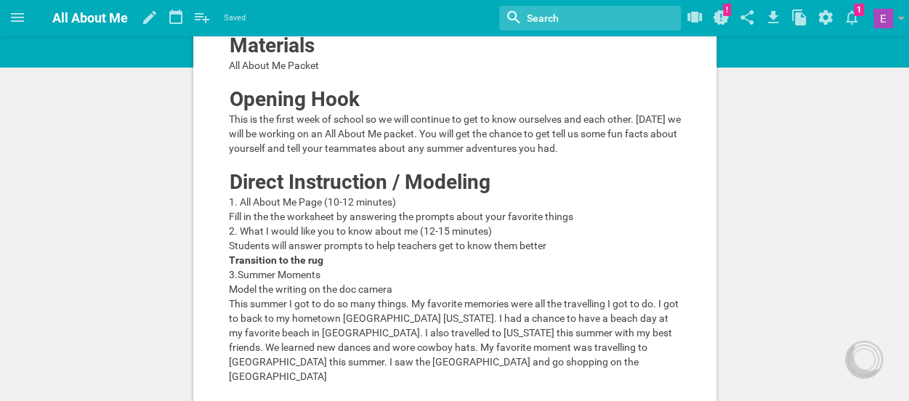
scroll to position [0, 0]
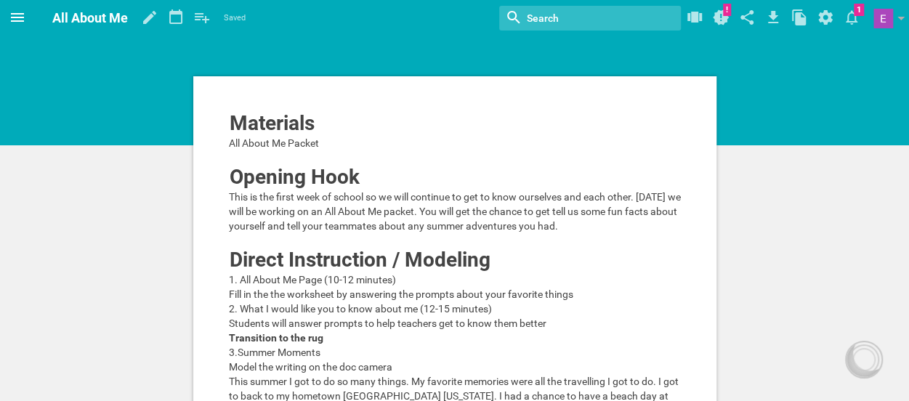
click at [19, 25] on icon at bounding box center [17, 17] width 17 height 17
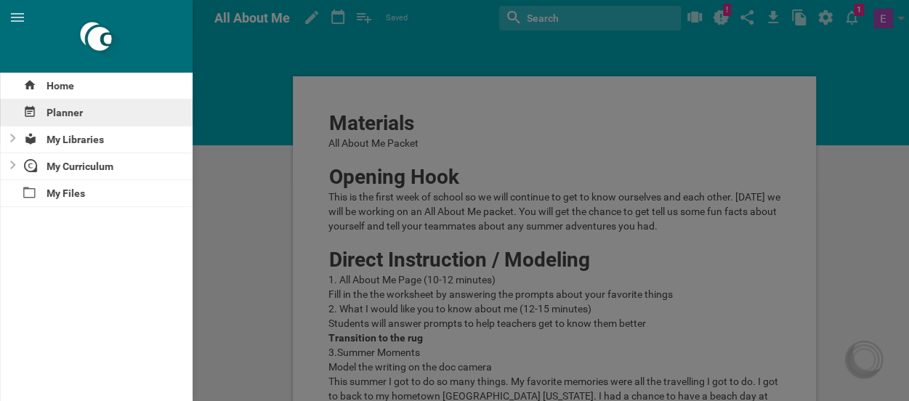
click at [51, 111] on div "Planner" at bounding box center [96, 113] width 193 height 26
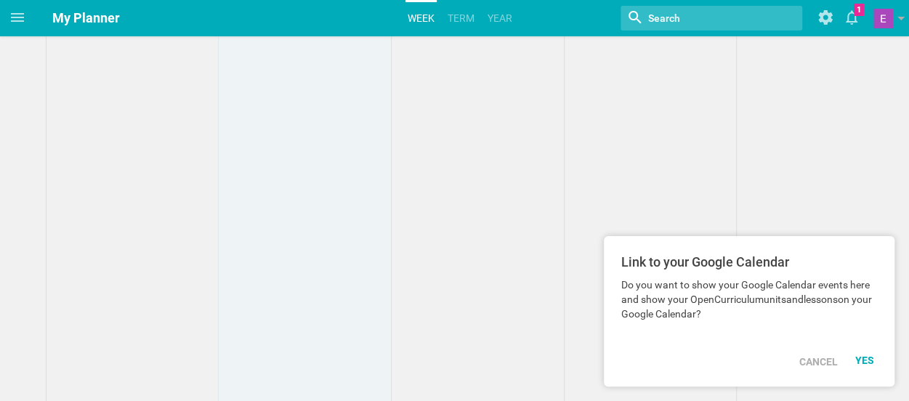
scroll to position [433, 0]
click at [862, 364] on div "YES" at bounding box center [866, 361] width 22 height 12
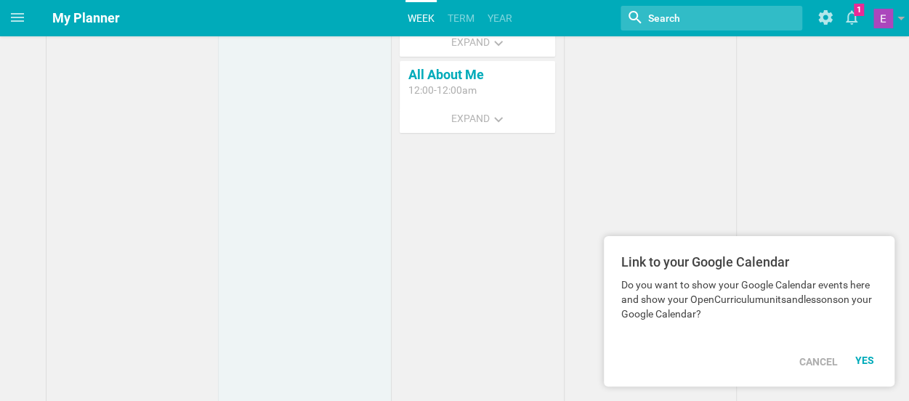
scroll to position [0, 0]
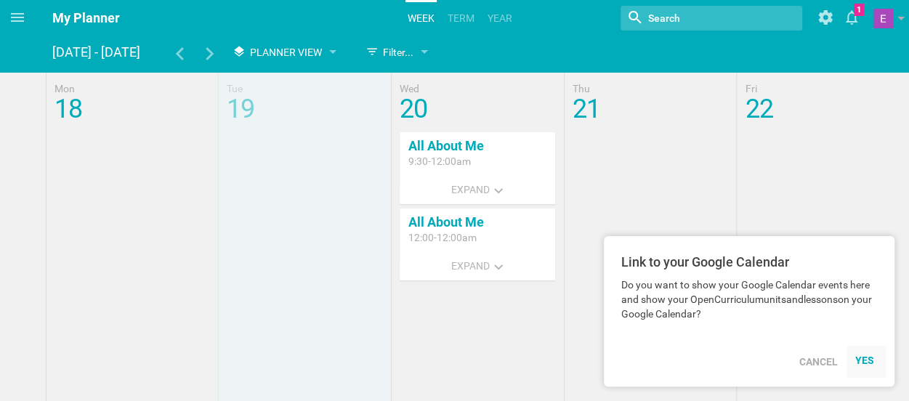
click at [864, 363] on div "YES" at bounding box center [866, 361] width 22 height 12
click at [817, 370] on div "Cancel" at bounding box center [818, 362] width 56 height 32
